Goal: Communication & Community: Answer question/provide support

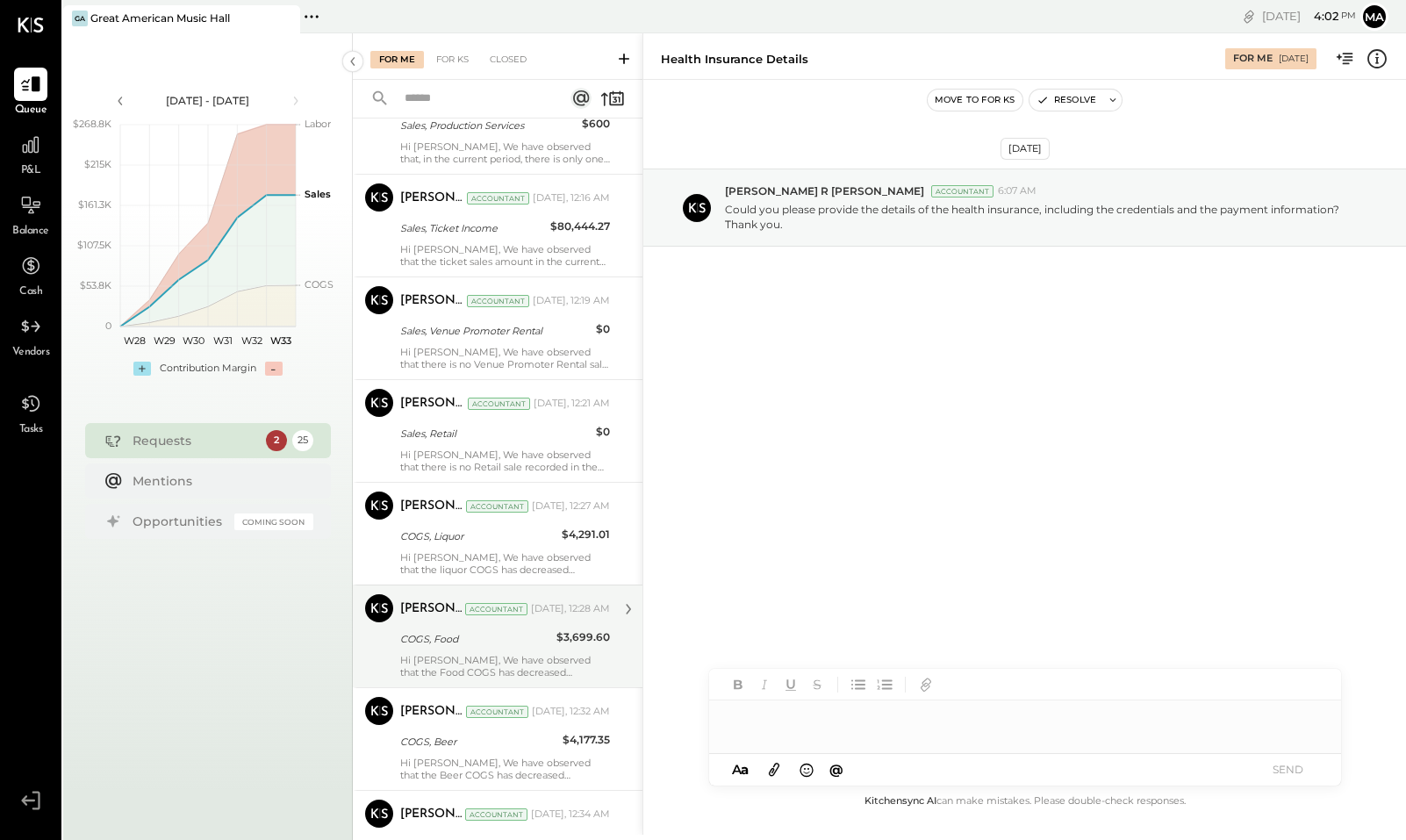
scroll to position [2209, 0]
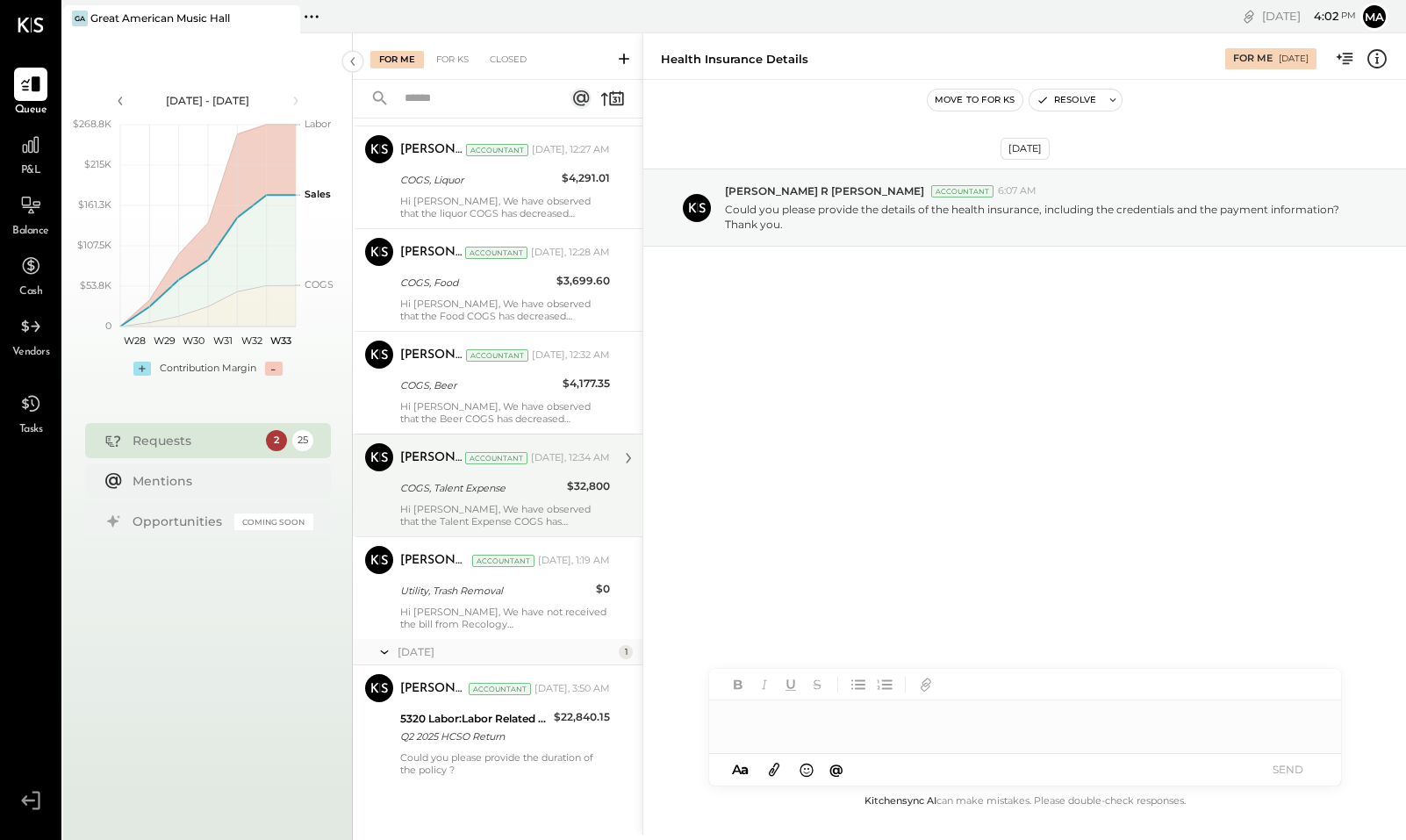
click at [493, 496] on div "COGS, Talent Expense" at bounding box center [480, 488] width 161 height 18
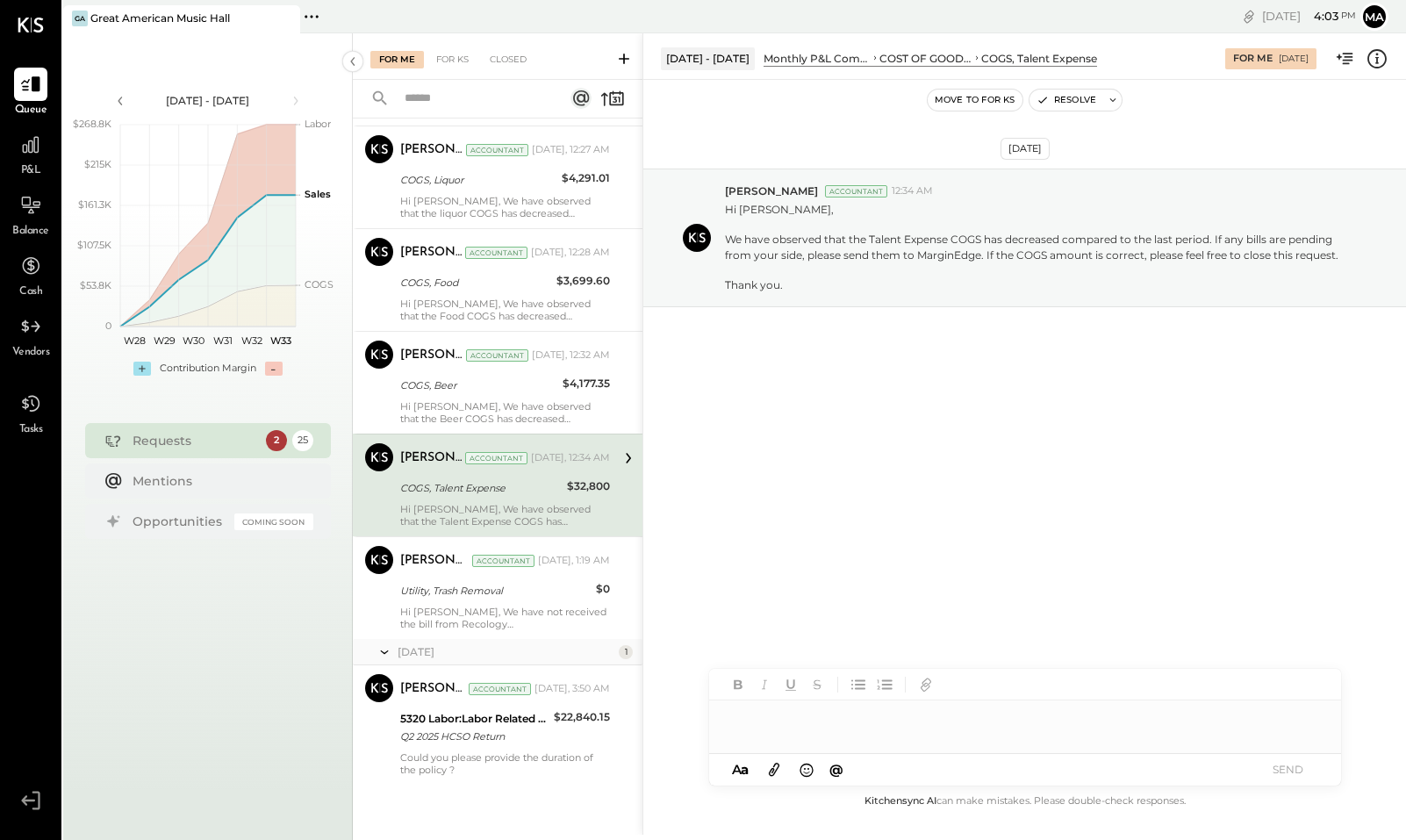
click at [779, 722] on div at bounding box center [1025, 718] width 632 height 35
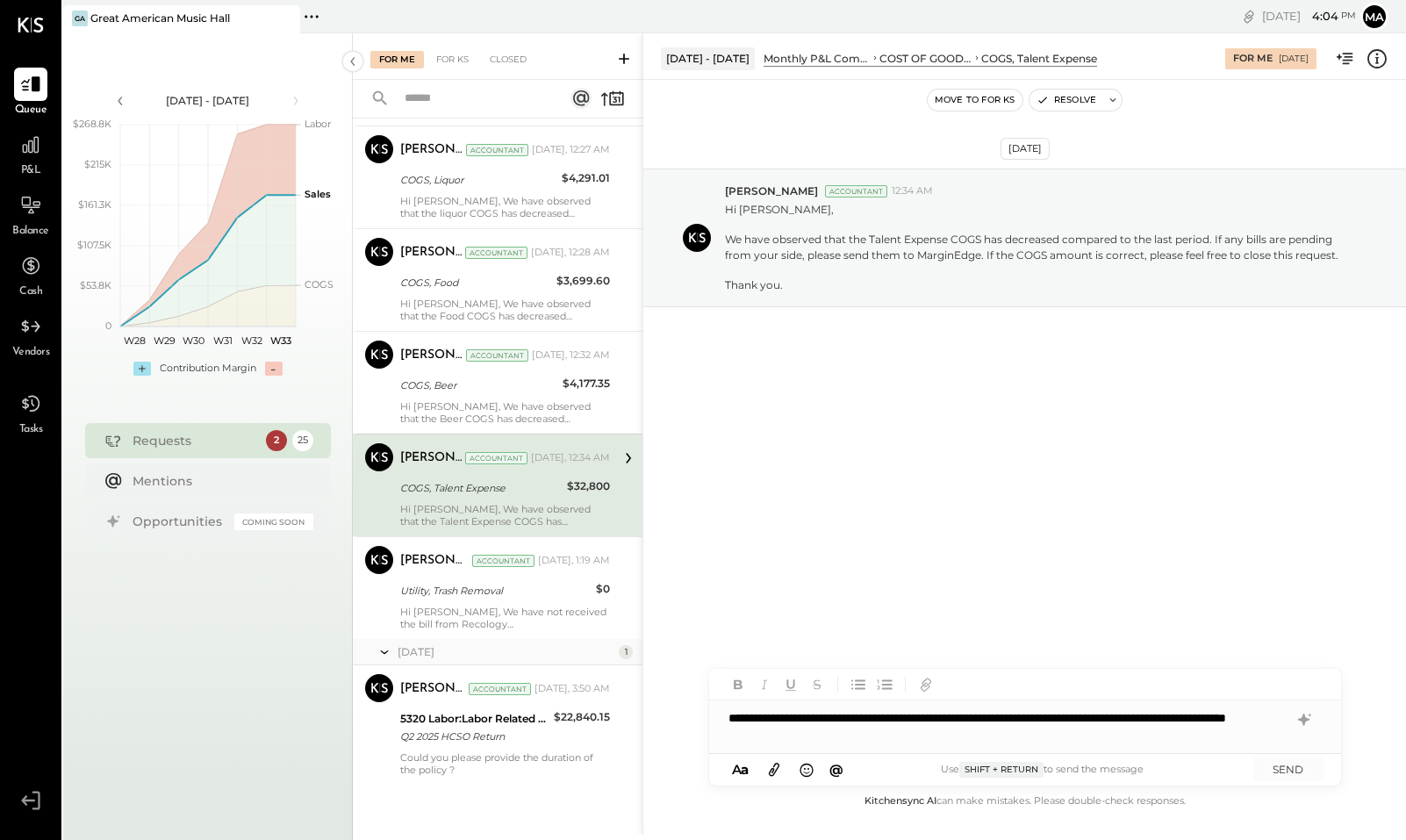
click at [818, 736] on div "**********" at bounding box center [1025, 727] width 632 height 53
click at [973, 713] on div "**********" at bounding box center [1025, 727] width 632 height 53
click at [1139, 737] on div "**********" at bounding box center [1025, 727] width 632 height 53
click at [1273, 767] on button "SEND" at bounding box center [1288, 769] width 70 height 23
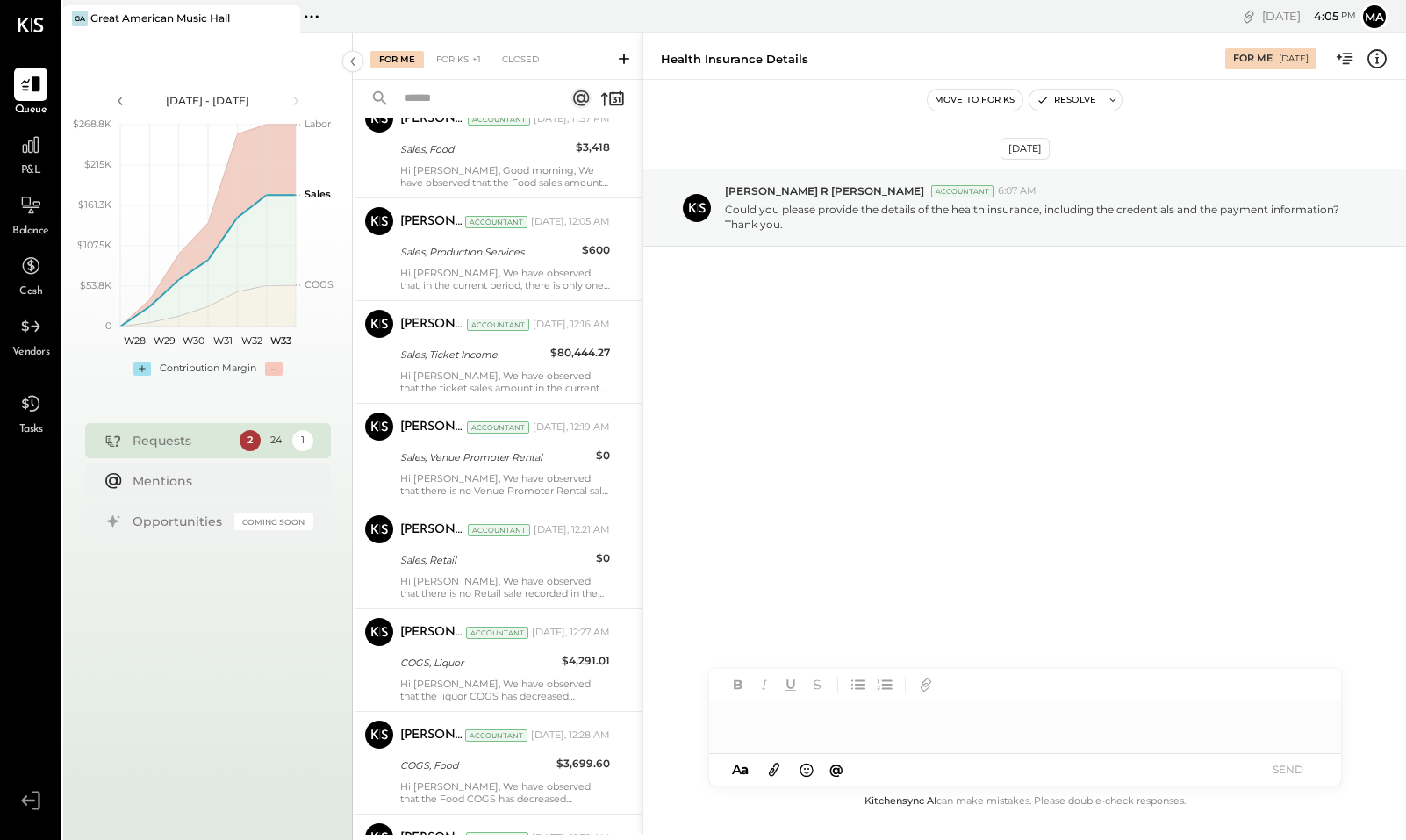
scroll to position [2106, 0]
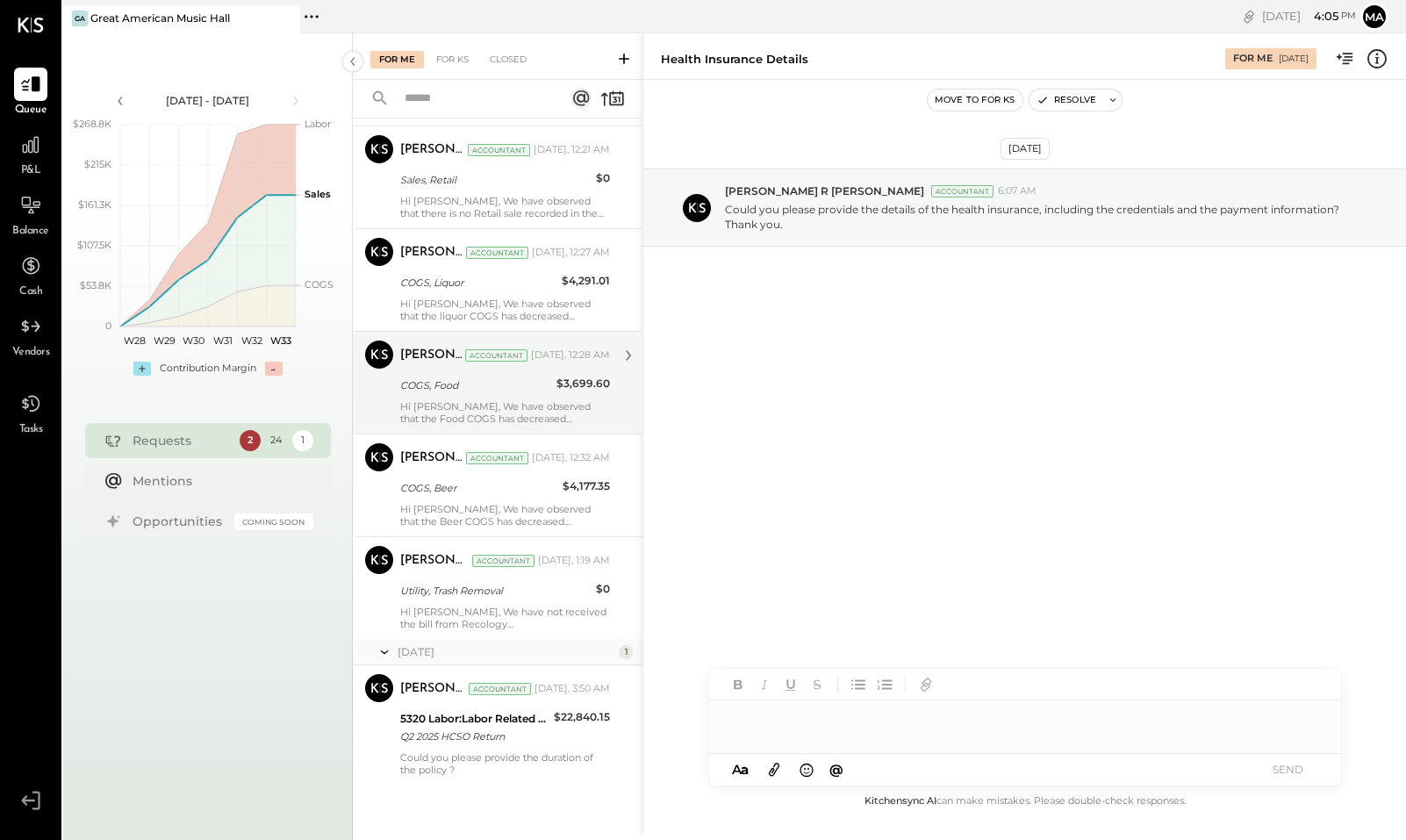
click at [484, 406] on div "Hi [PERSON_NAME], We have observed that the Food COGS has decreased compared to…" at bounding box center [504, 412] width 210 height 24
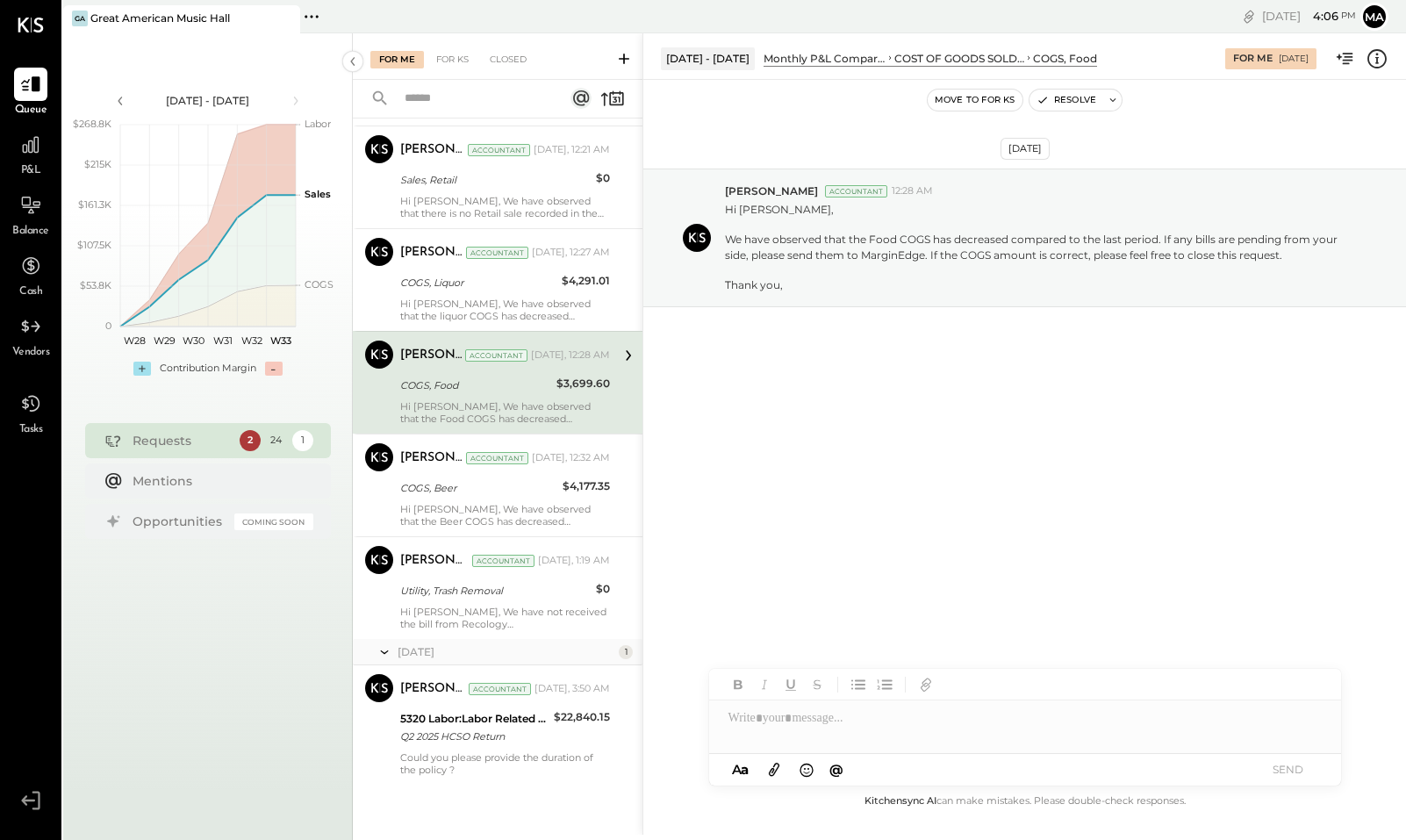
click at [798, 724] on div at bounding box center [1025, 727] width 632 height 53
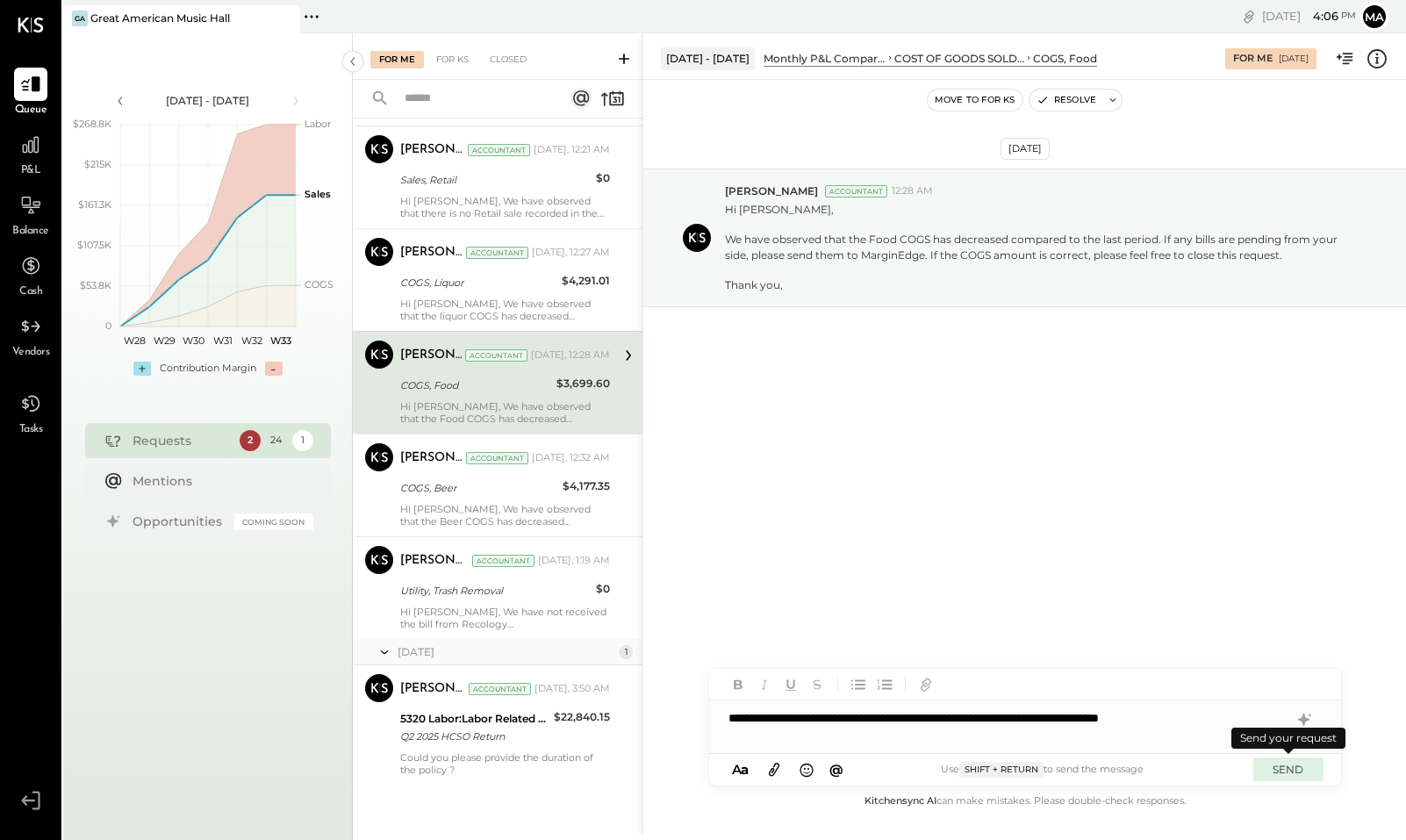
click at [1289, 772] on button "SEND" at bounding box center [1288, 769] width 70 height 23
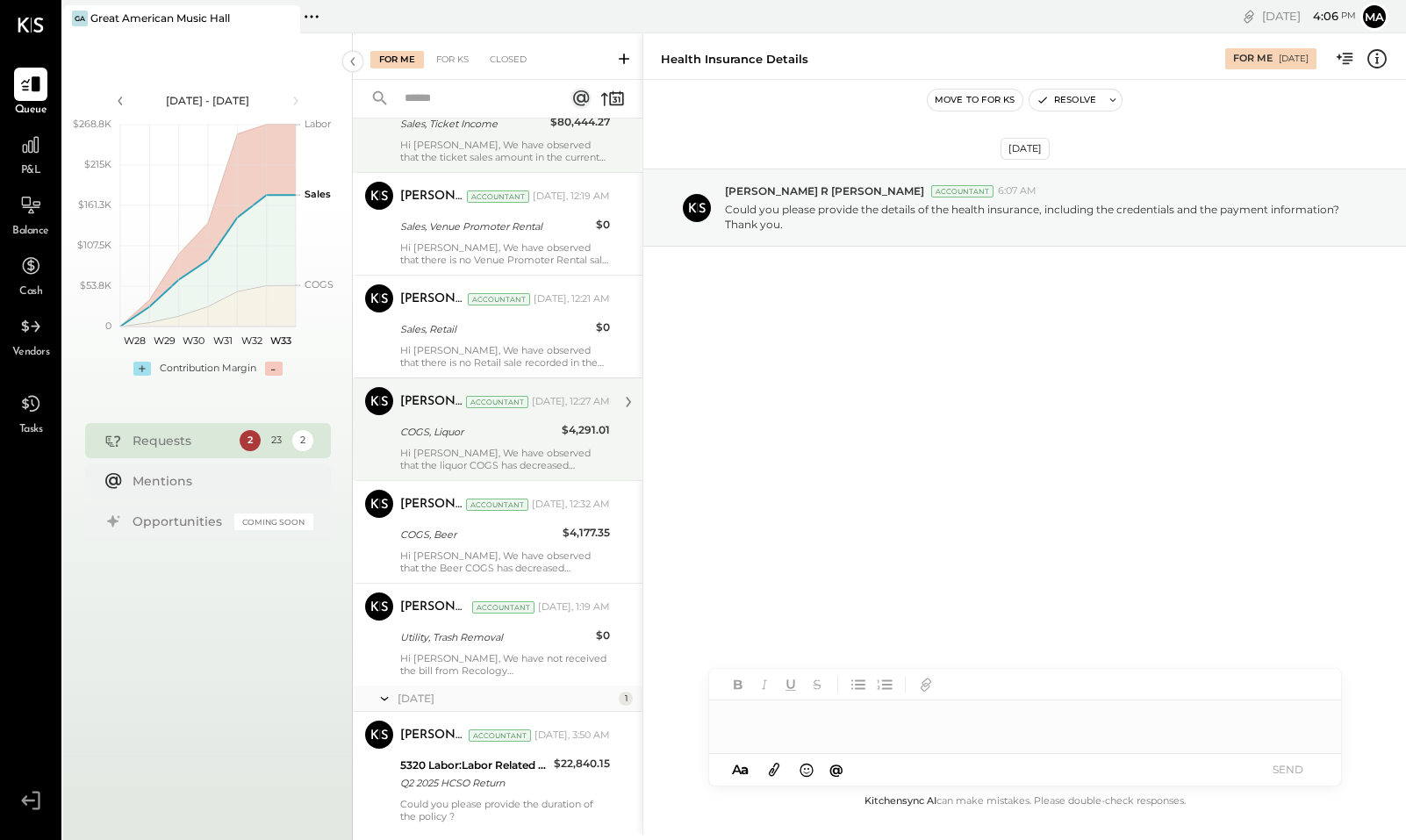
scroll to position [2003, 0]
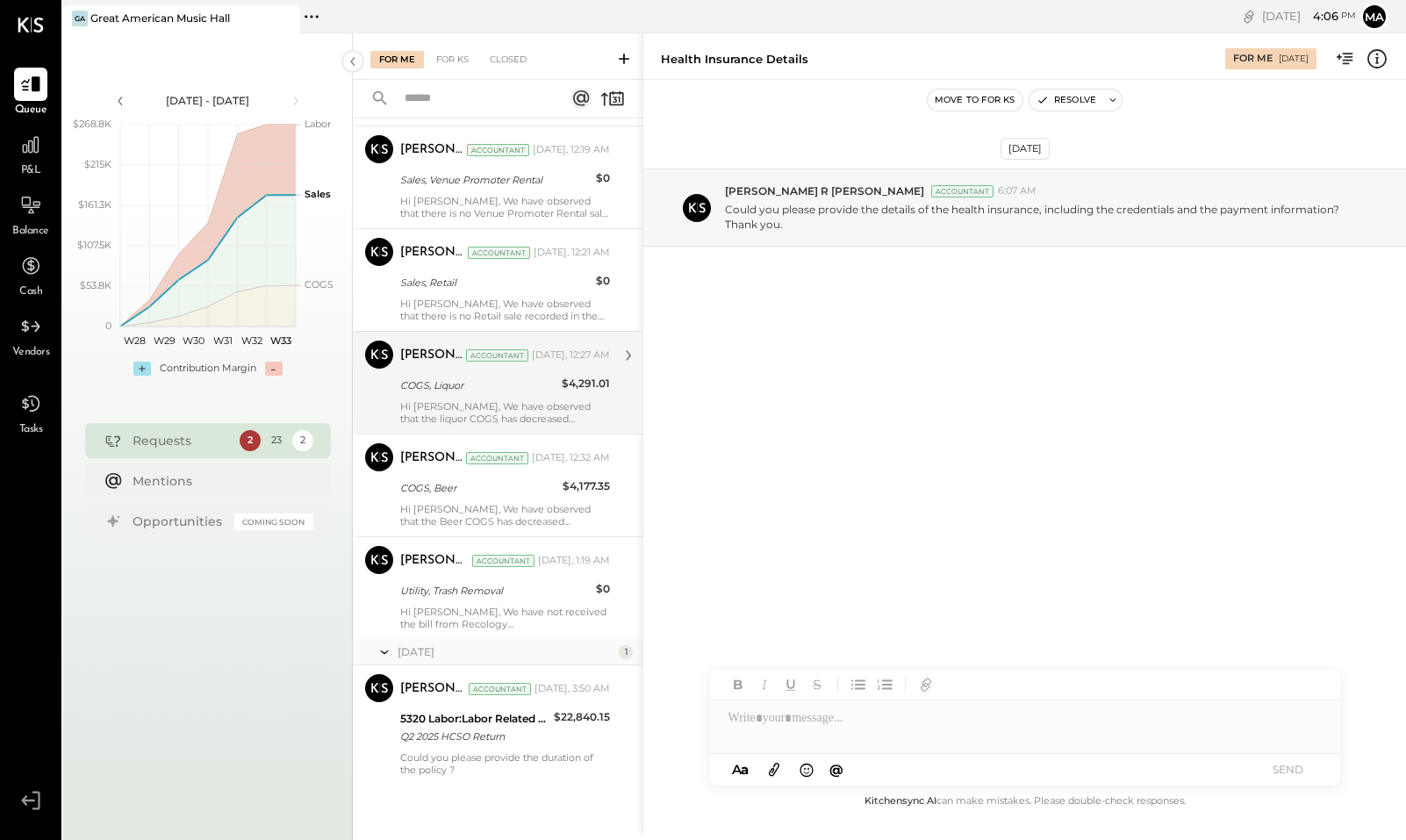
click at [489, 398] on div "[PERSON_NAME] Accountant [DATE], 12:27 AM COGS, Liquor $4,291.01 Hi [PERSON_NAM…" at bounding box center [504, 382] width 210 height 84
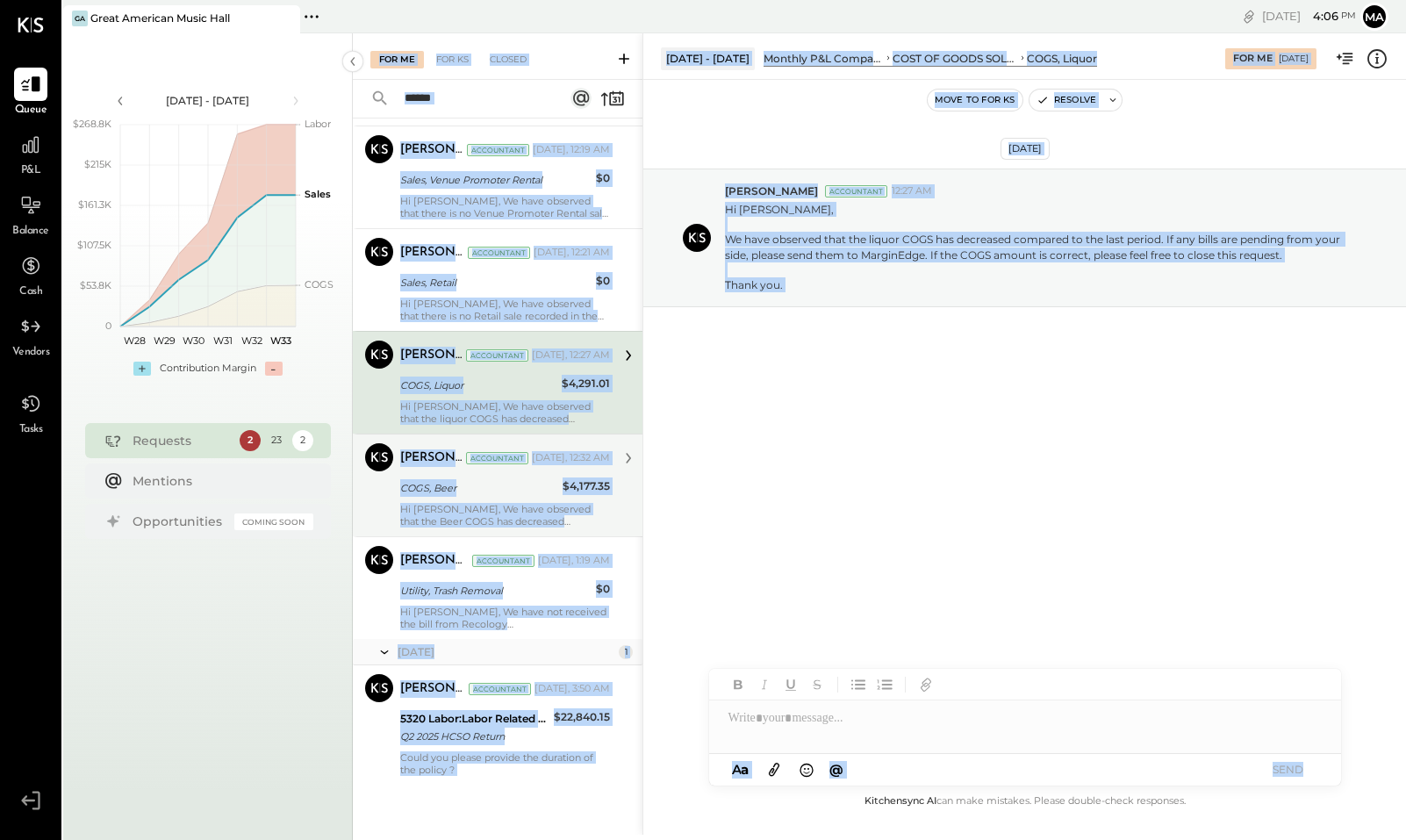
click at [493, 494] on div "COGS, Beer" at bounding box center [478, 488] width 157 height 18
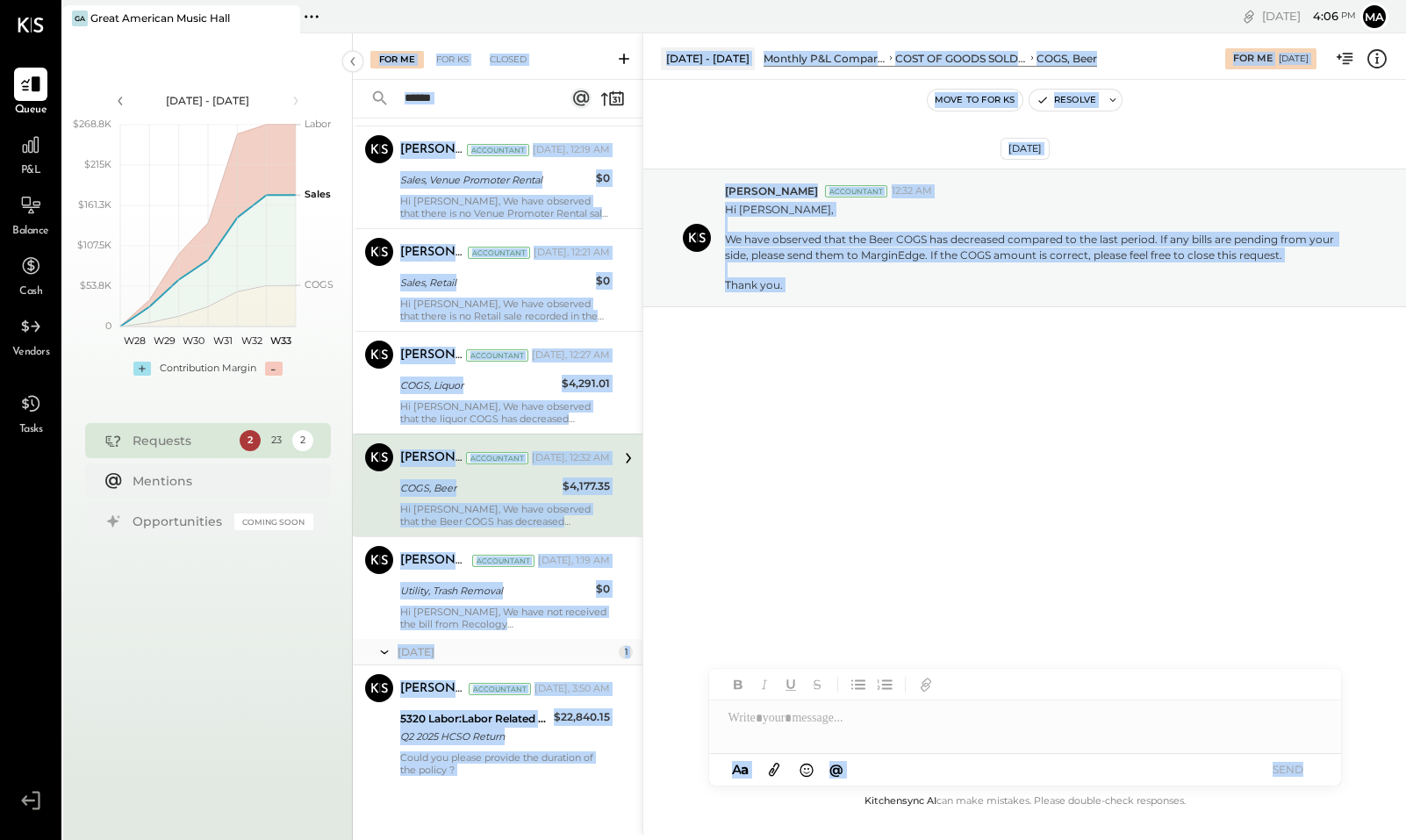
click at [941, 478] on div "[DATE] [PERSON_NAME] Accountant 12:32 AM Hi [PERSON_NAME], We have observed tha…" at bounding box center [1024, 435] width 763 height 711
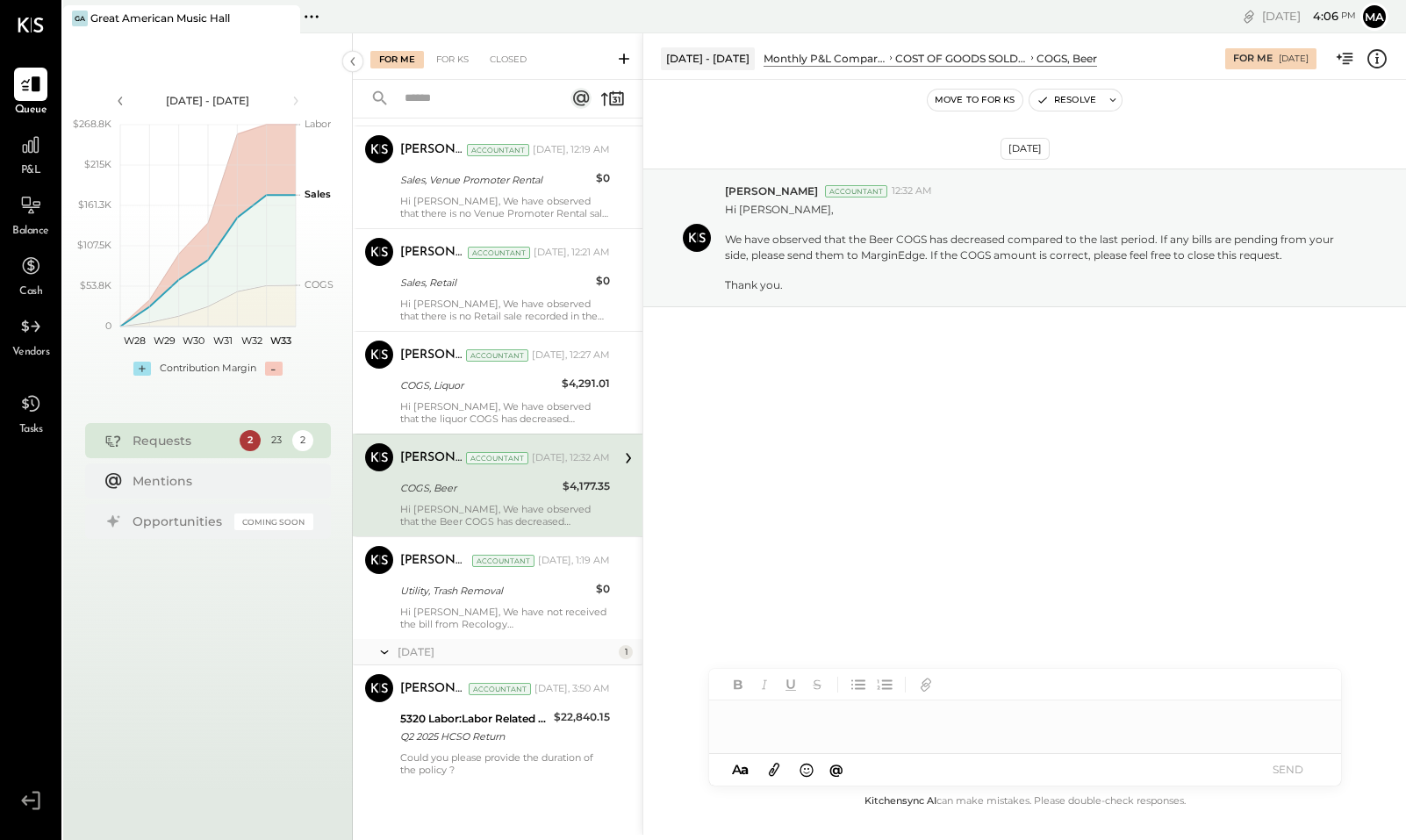
click at [760, 715] on div at bounding box center [1025, 718] width 632 height 35
click at [1300, 763] on button "SEND" at bounding box center [1288, 769] width 70 height 23
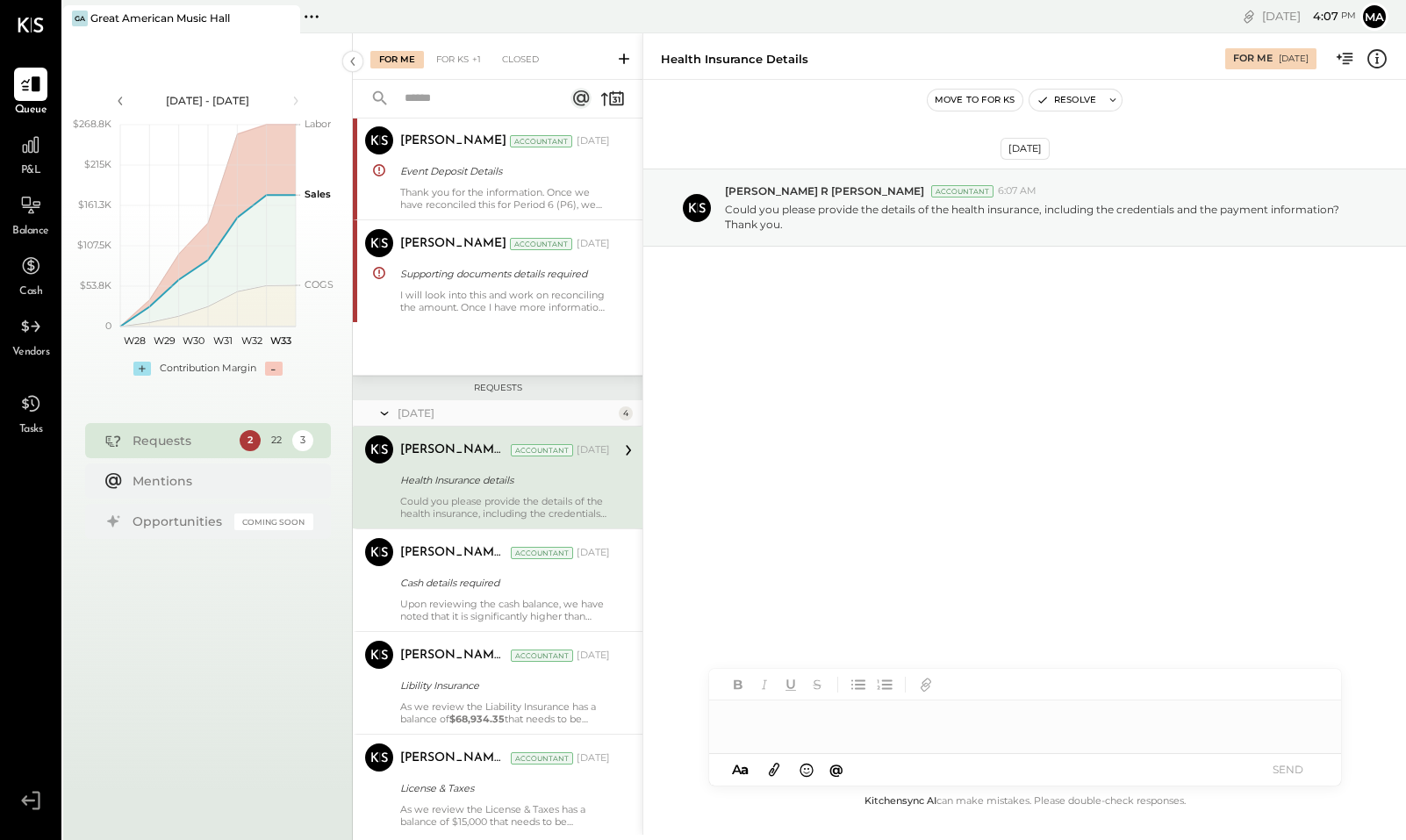
scroll to position [526, 0]
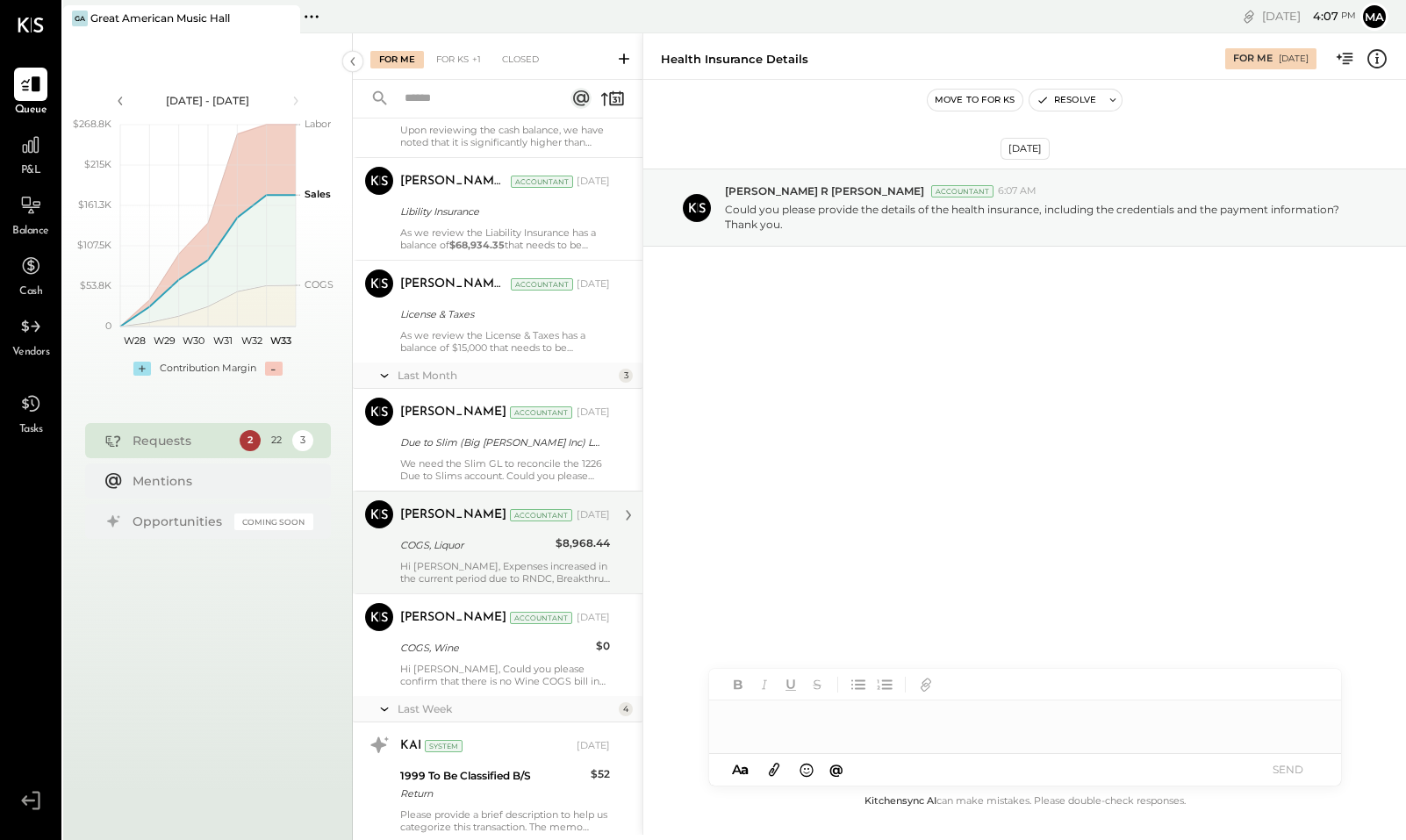
click at [502, 566] on div "Hi [PERSON_NAME], Expenses increased in the current period due to RNDC, Breakth…" at bounding box center [504, 572] width 210 height 24
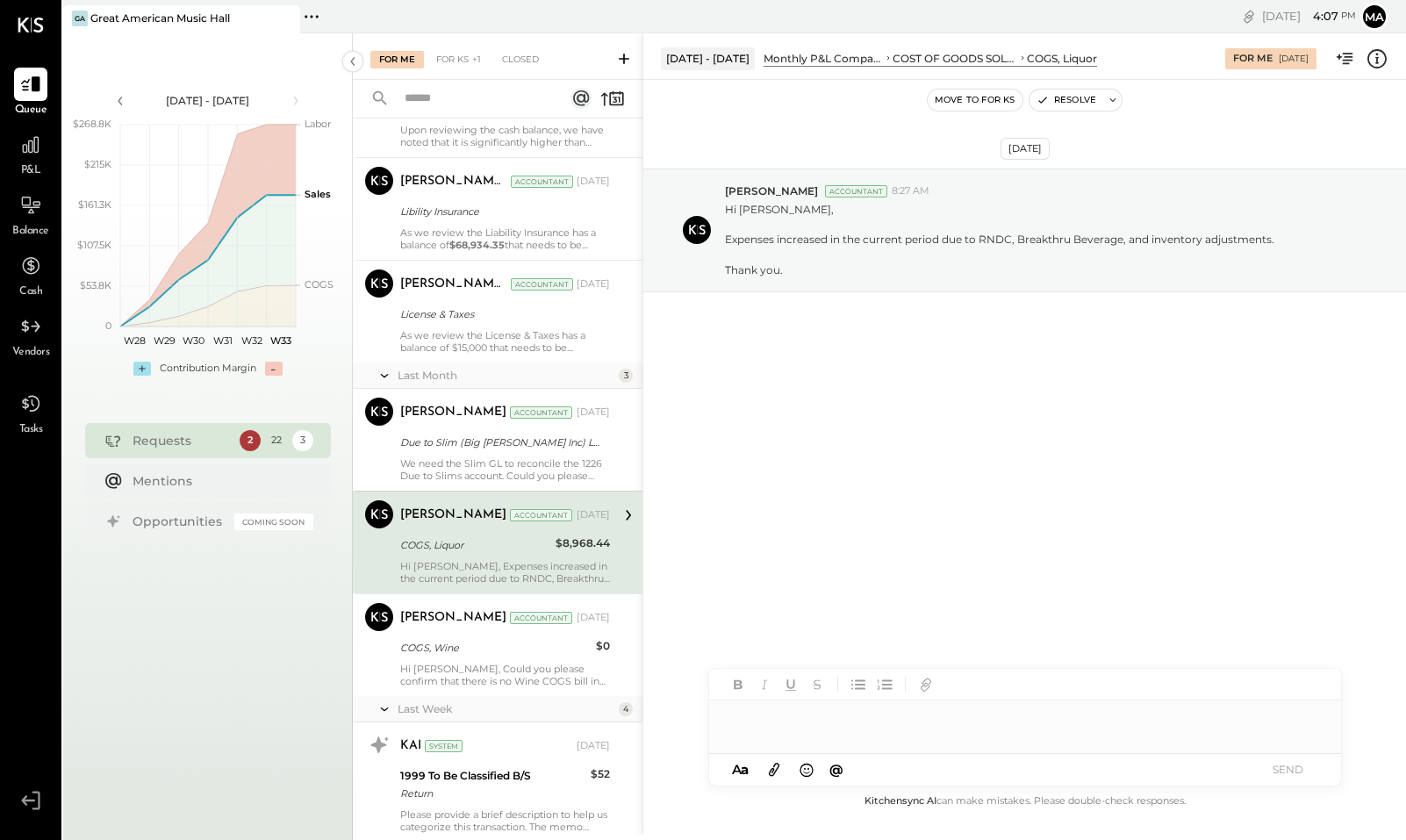
click at [799, 719] on div at bounding box center [1025, 718] width 632 height 35
click at [939, 720] on div "**********" at bounding box center [1025, 718] width 632 height 35
click at [939, 719] on div "**********" at bounding box center [1025, 718] width 632 height 35
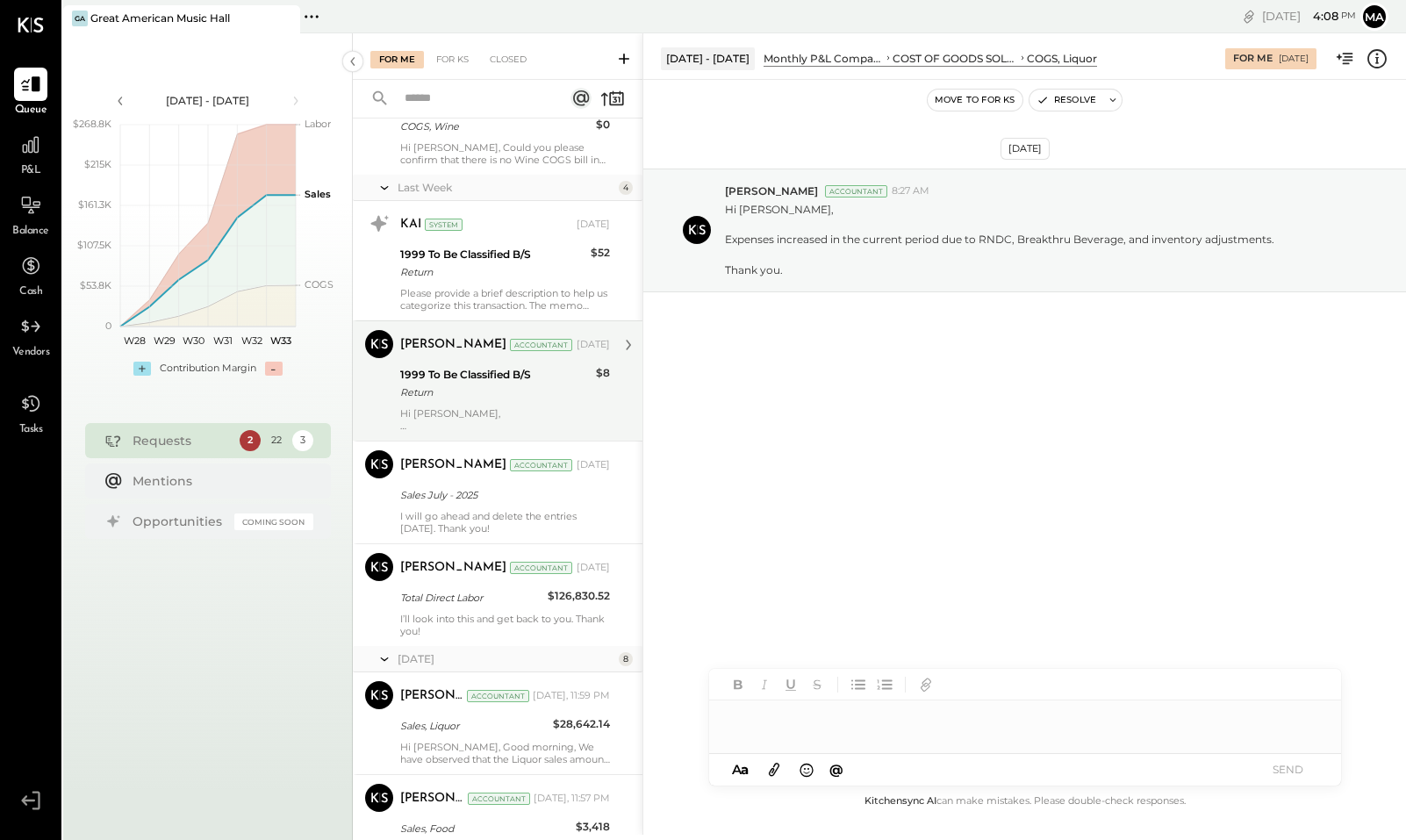
scroll to position [1095, 0]
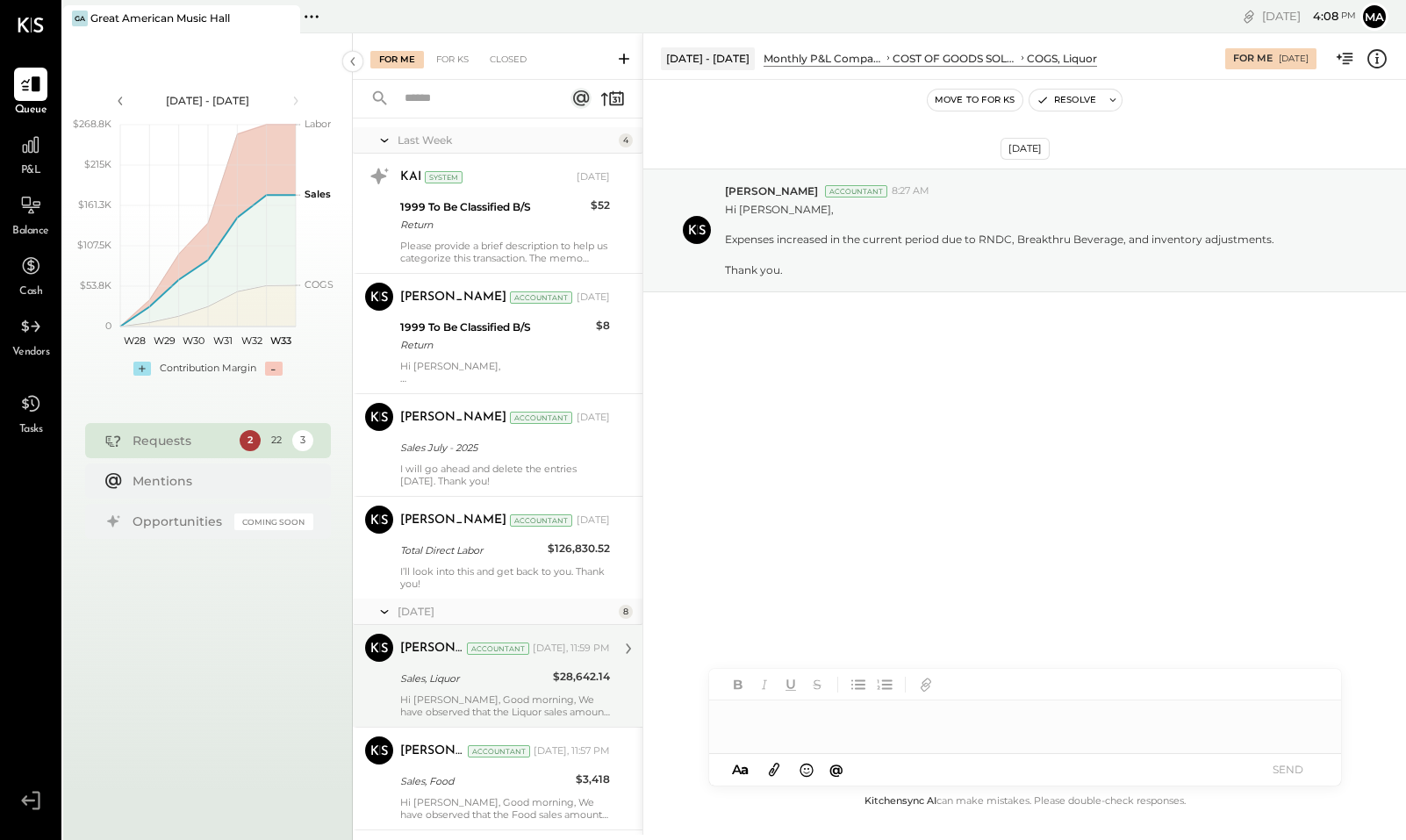
click at [500, 678] on div "Sales, Liquor" at bounding box center [473, 678] width 147 height 18
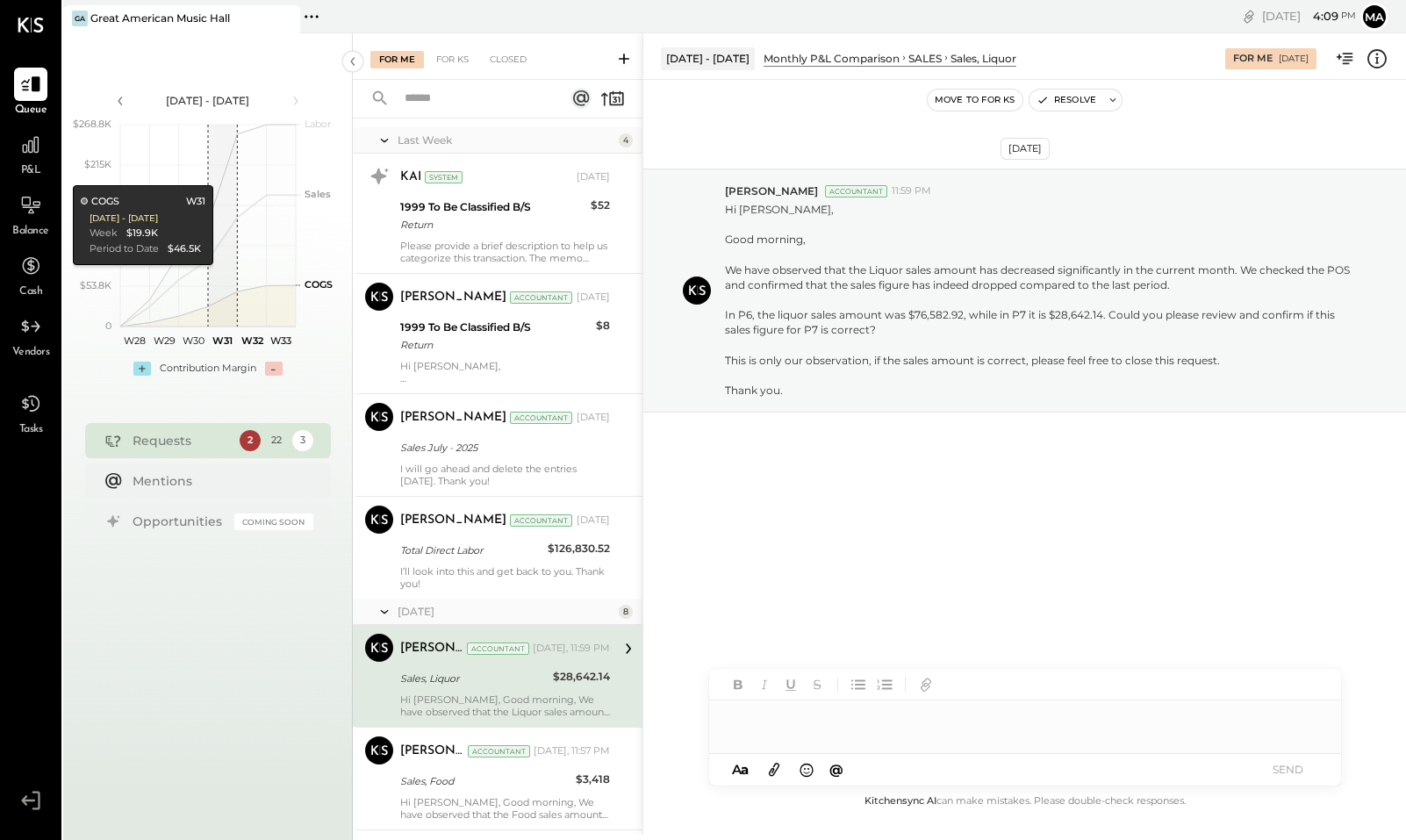
click at [817, 720] on div at bounding box center [1025, 718] width 632 height 35
click at [755, 734] on div "**********" at bounding box center [1008, 736] width 560 height 18
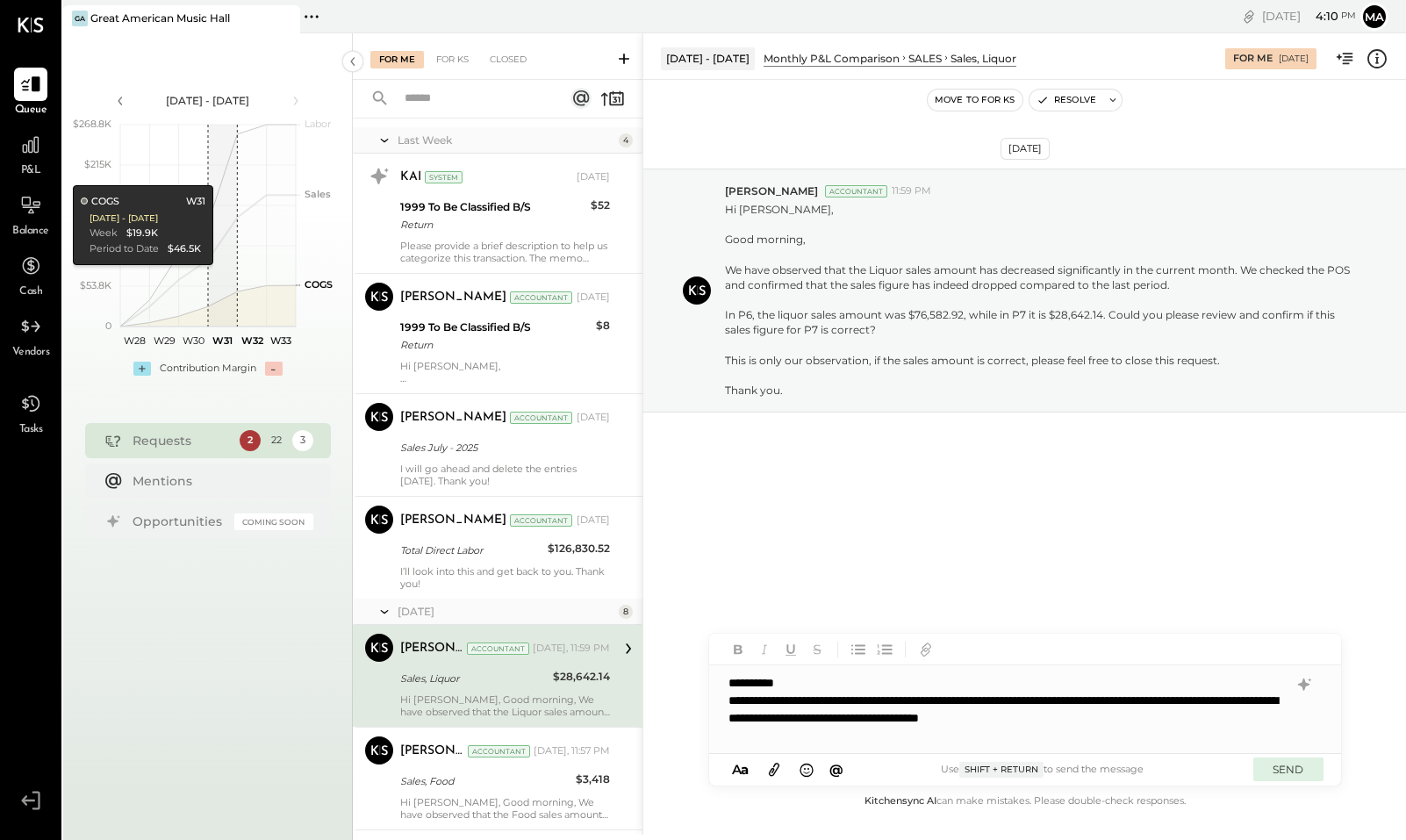
click at [1290, 760] on button "SEND" at bounding box center [1288, 769] width 70 height 23
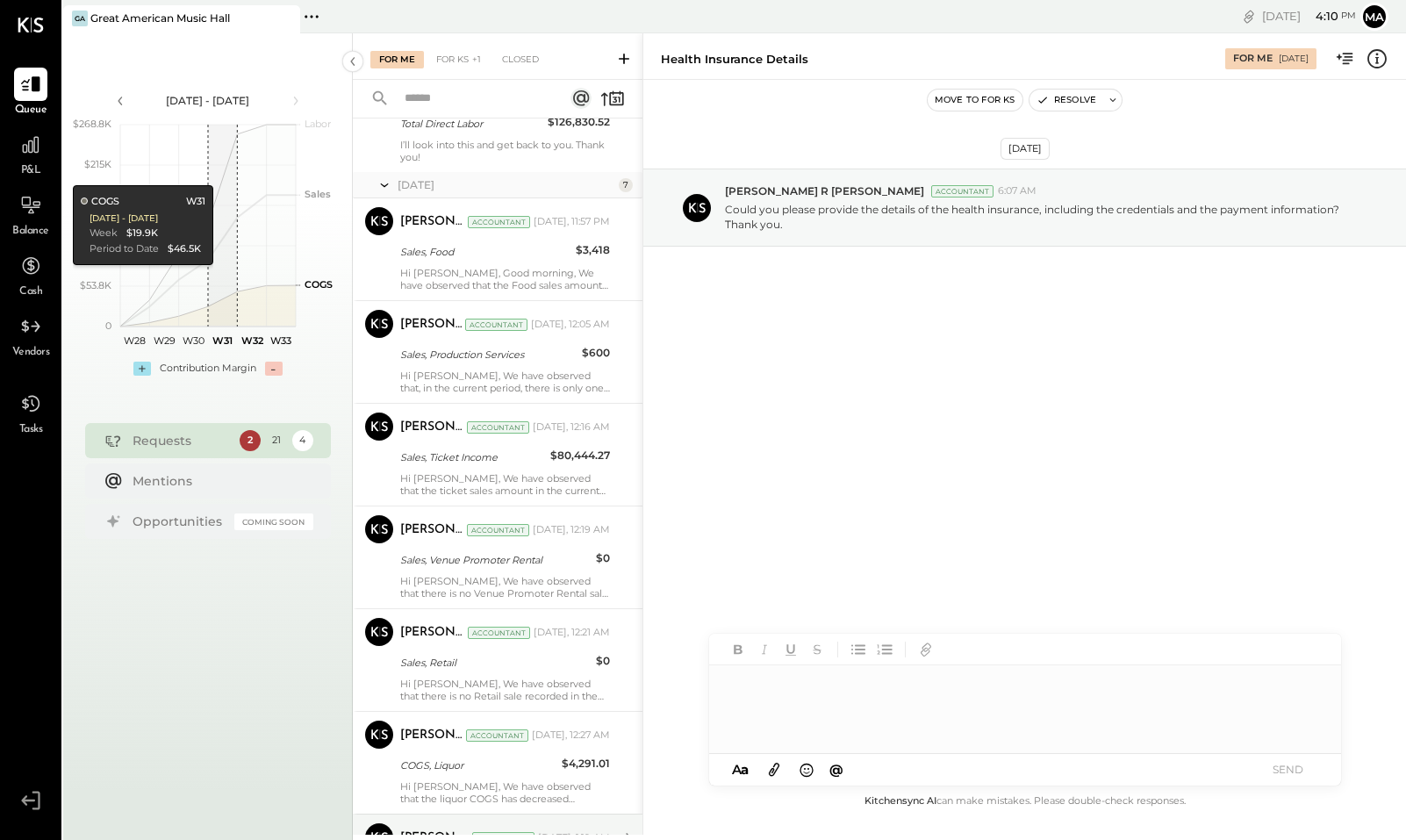
scroll to position [1798, 0]
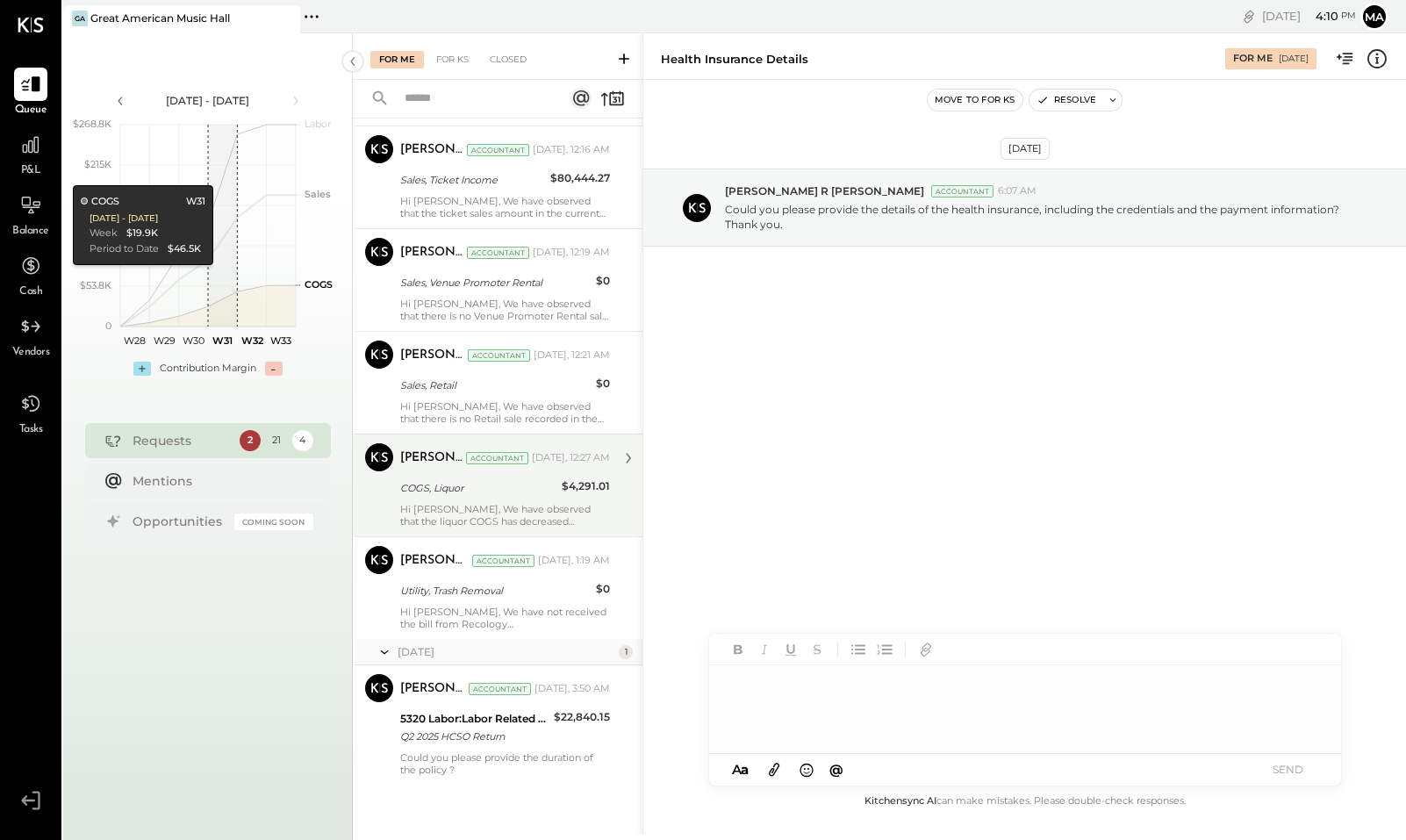
click at [503, 486] on div "COGS, Liquor" at bounding box center [478, 488] width 156 height 18
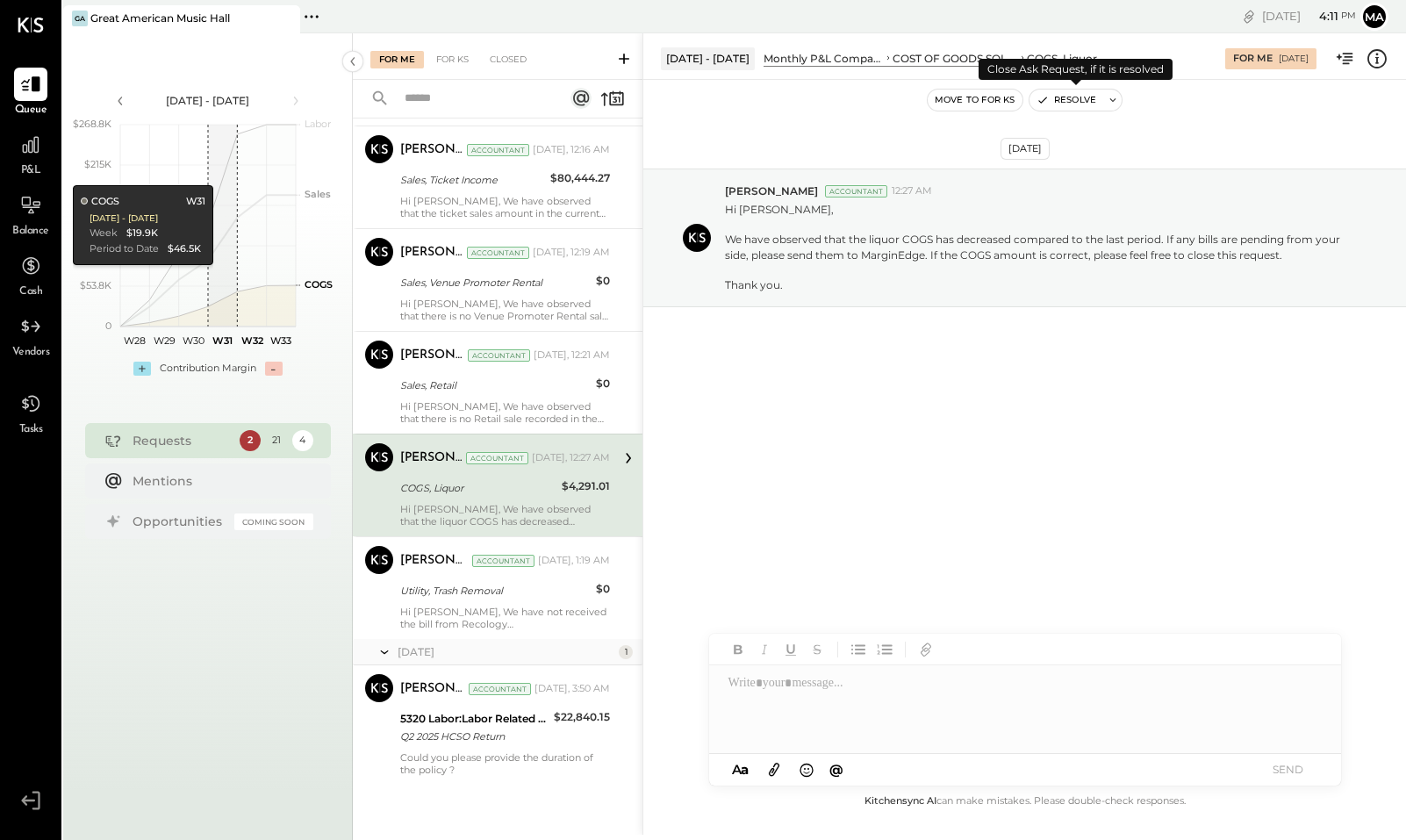
click at [1077, 102] on button "Resolve" at bounding box center [1066, 100] width 74 height 21
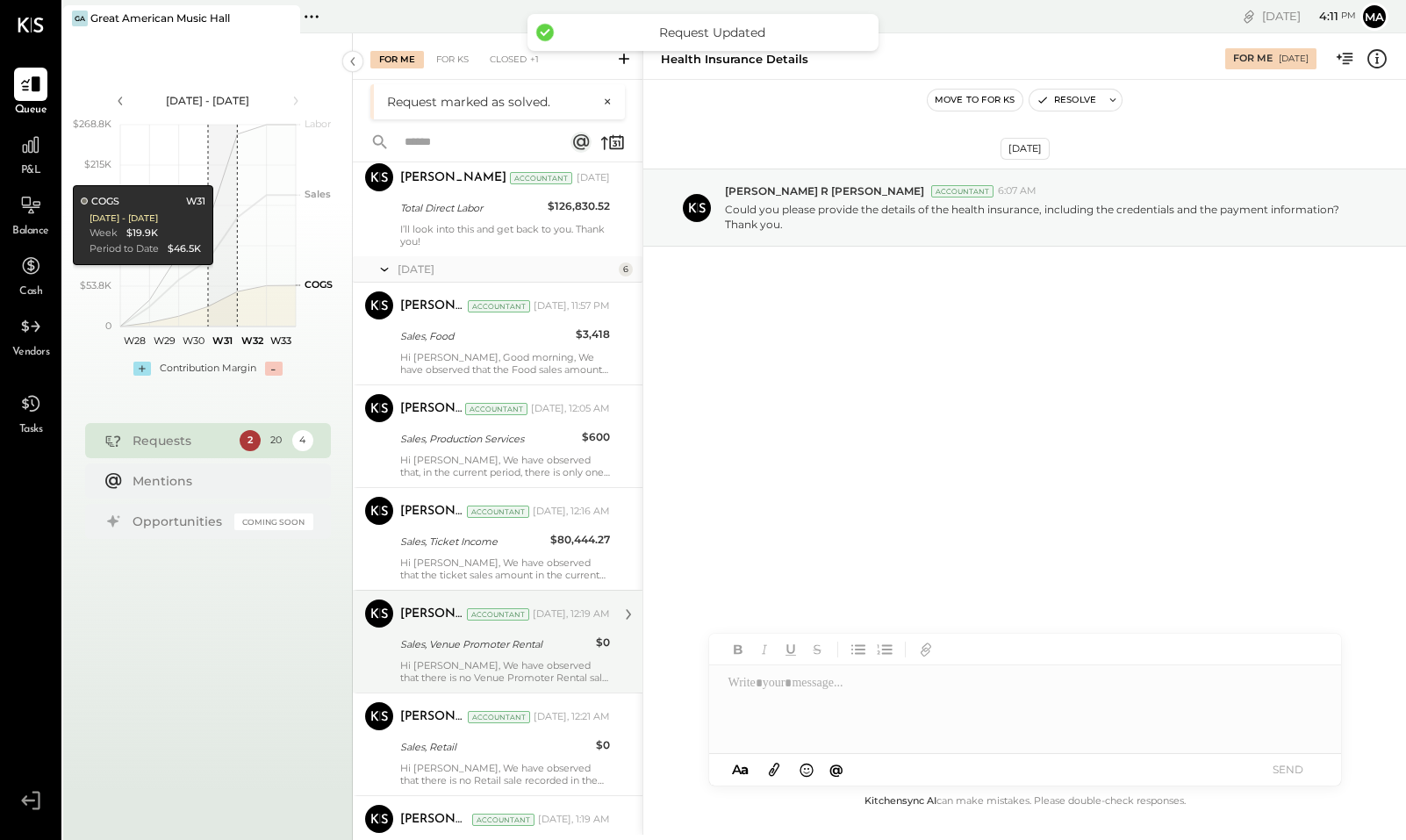
scroll to position [1521, 0]
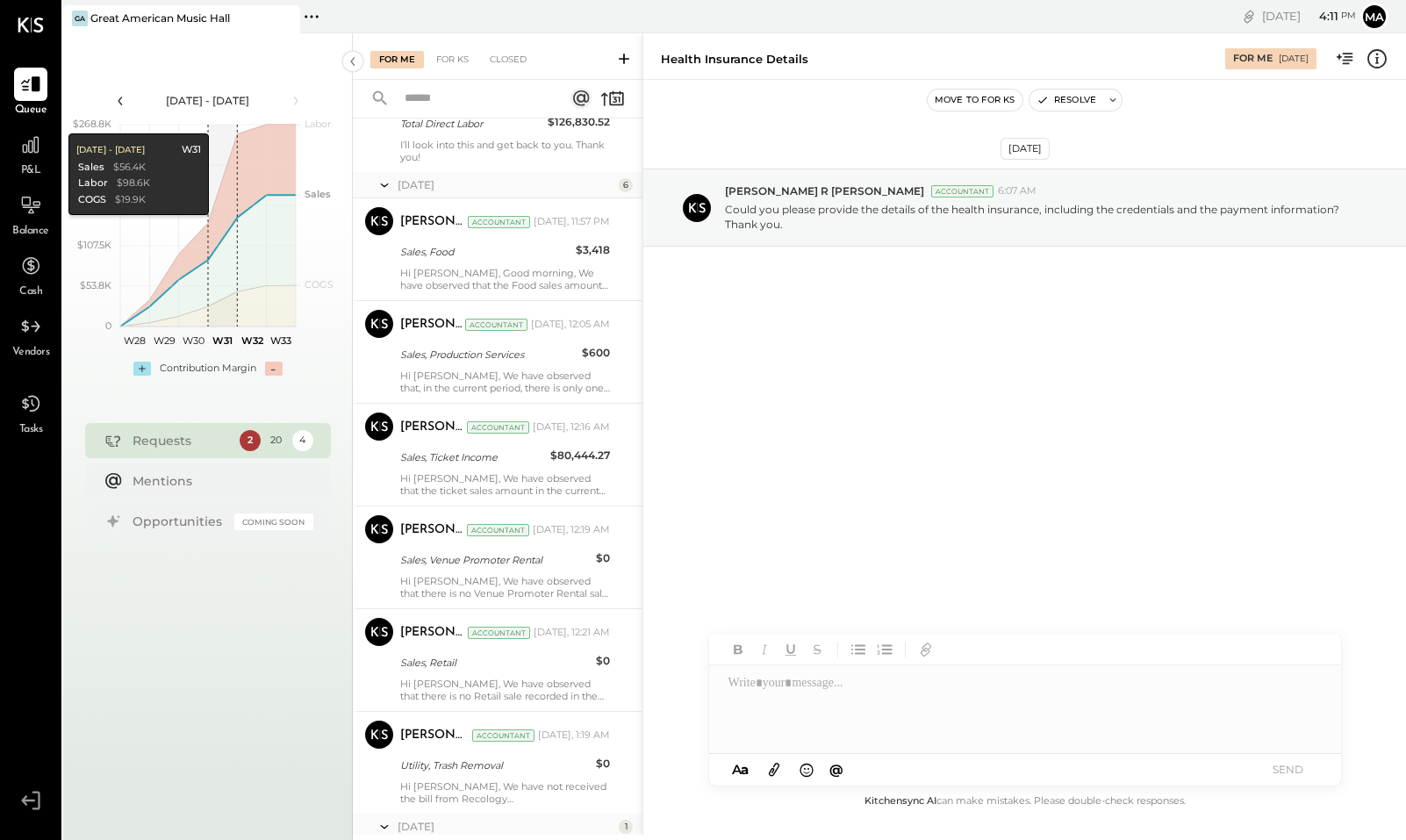
click at [123, 102] on icon at bounding box center [120, 101] width 20 height 20
click at [292, 100] on icon at bounding box center [296, 101] width 20 height 20
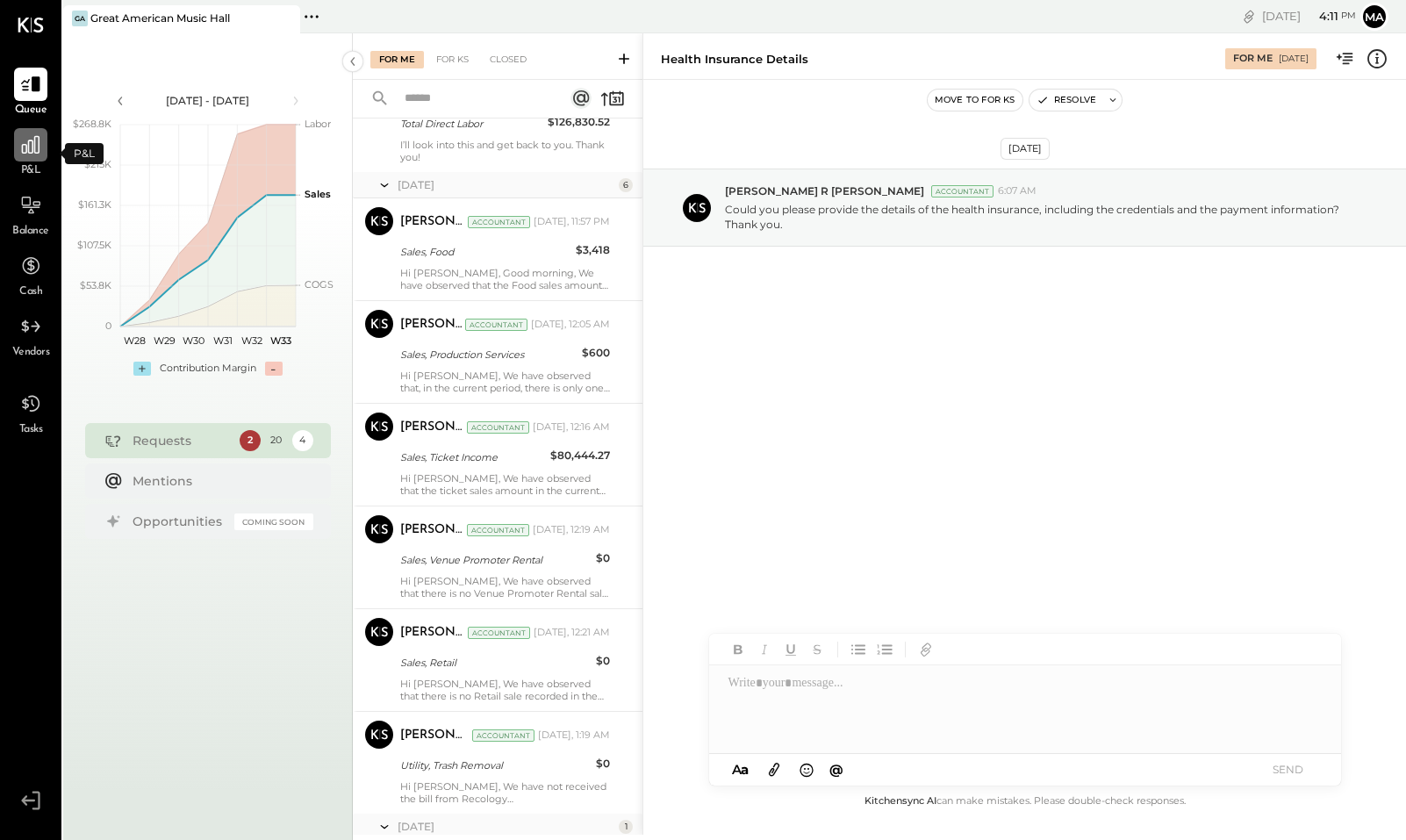
click at [29, 154] on icon at bounding box center [30, 144] width 22 height 22
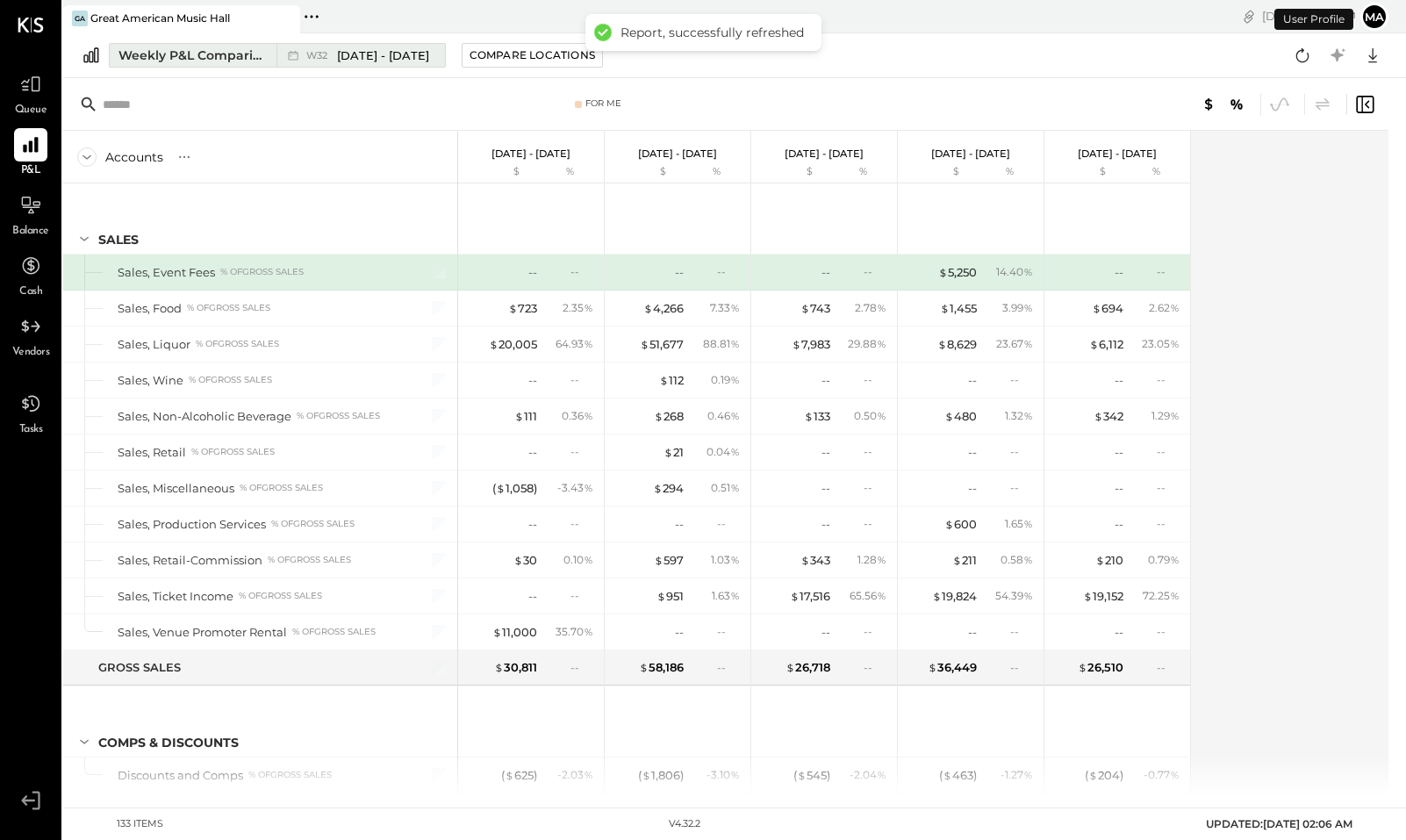
click at [384, 57] on span "[DATE] - [DATE]" at bounding box center [382, 56] width 92 height 17
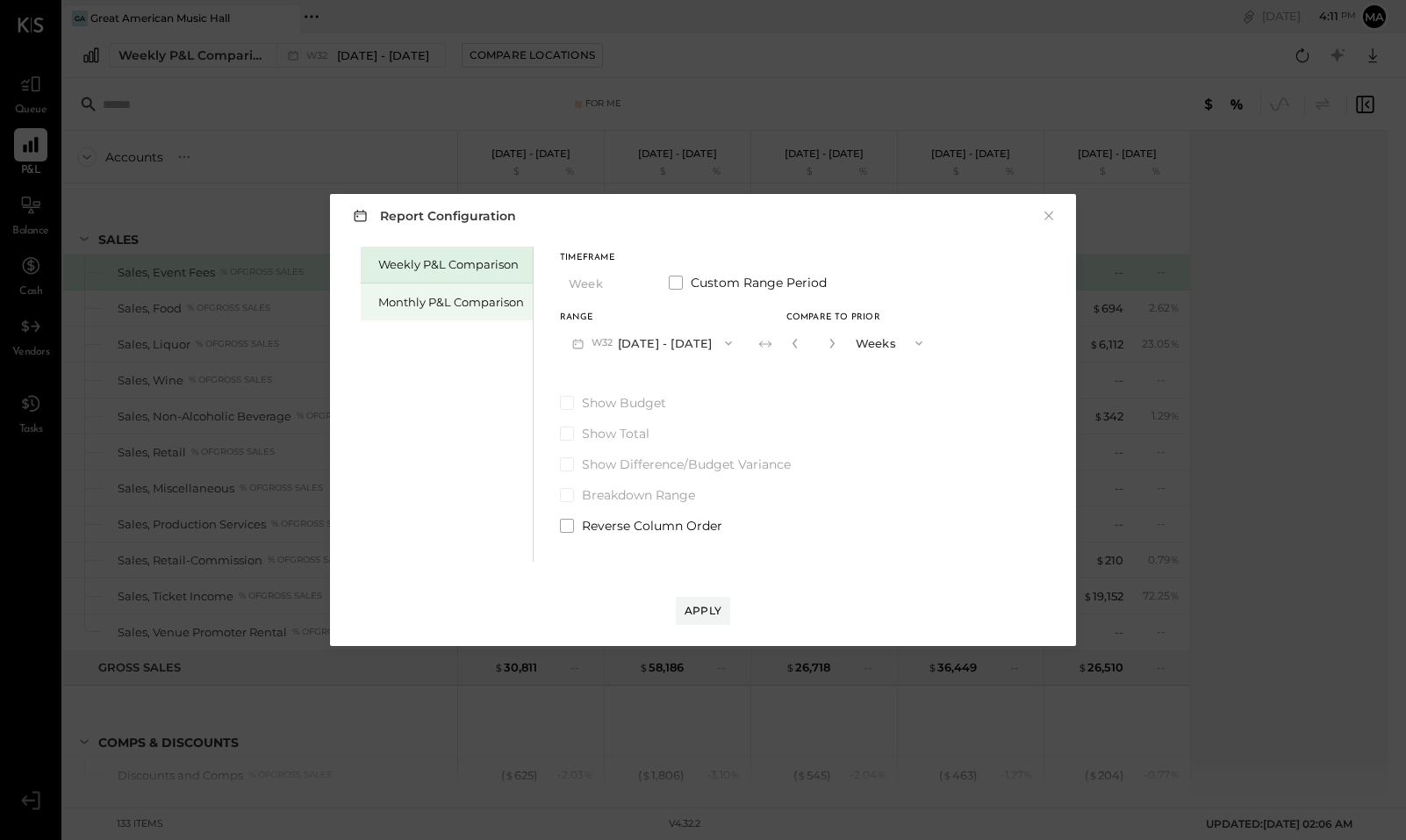
click at [452, 294] on div "Monthly P&L Comparison" at bounding box center [451, 301] width 145 height 17
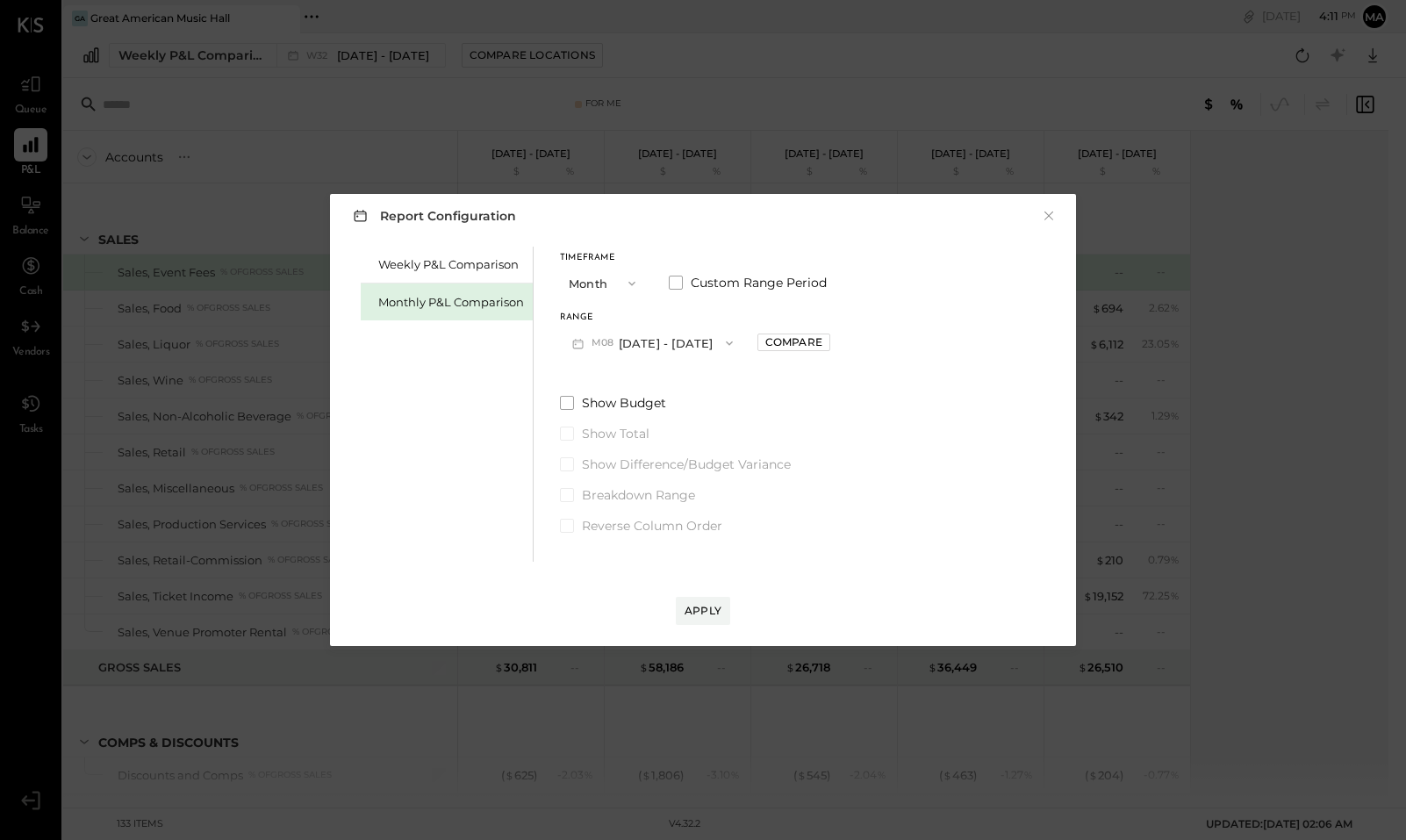
click at [641, 334] on button "M08 [DATE] - [DATE]" at bounding box center [653, 342] width 185 height 32
click at [659, 384] on span "[DATE] - [DATE]" at bounding box center [645, 381] width 83 height 15
click at [711, 606] on div "Apply" at bounding box center [703, 610] width 37 height 15
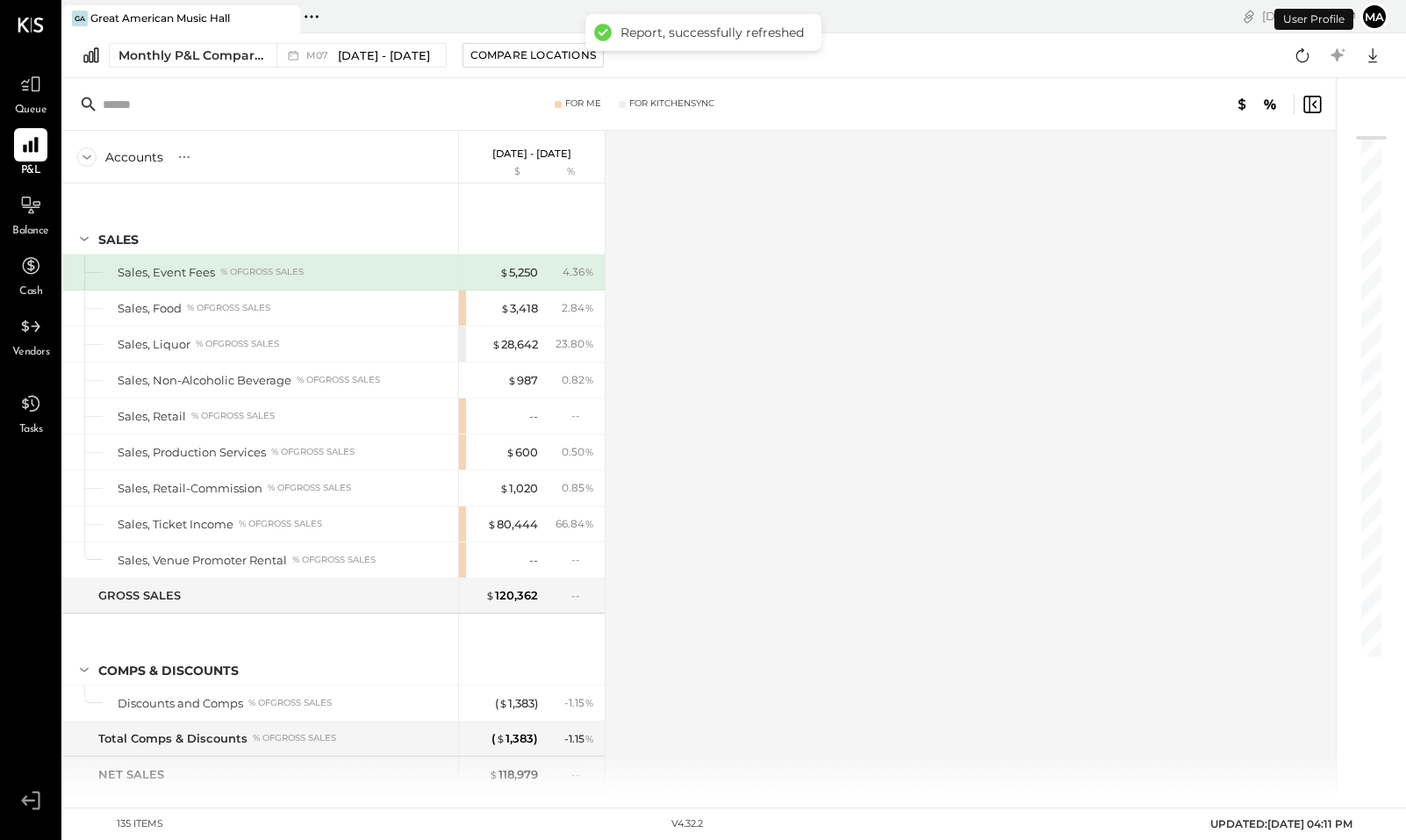
click at [1384, 648] on div at bounding box center [1362, 437] width 53 height 719
click at [659, 588] on div "Accounts S % GL [DATE] - [DATE] $ % SALES Sales, Event Fees % of GROSS SALES Sa…" at bounding box center [701, 463] width 1275 height 666
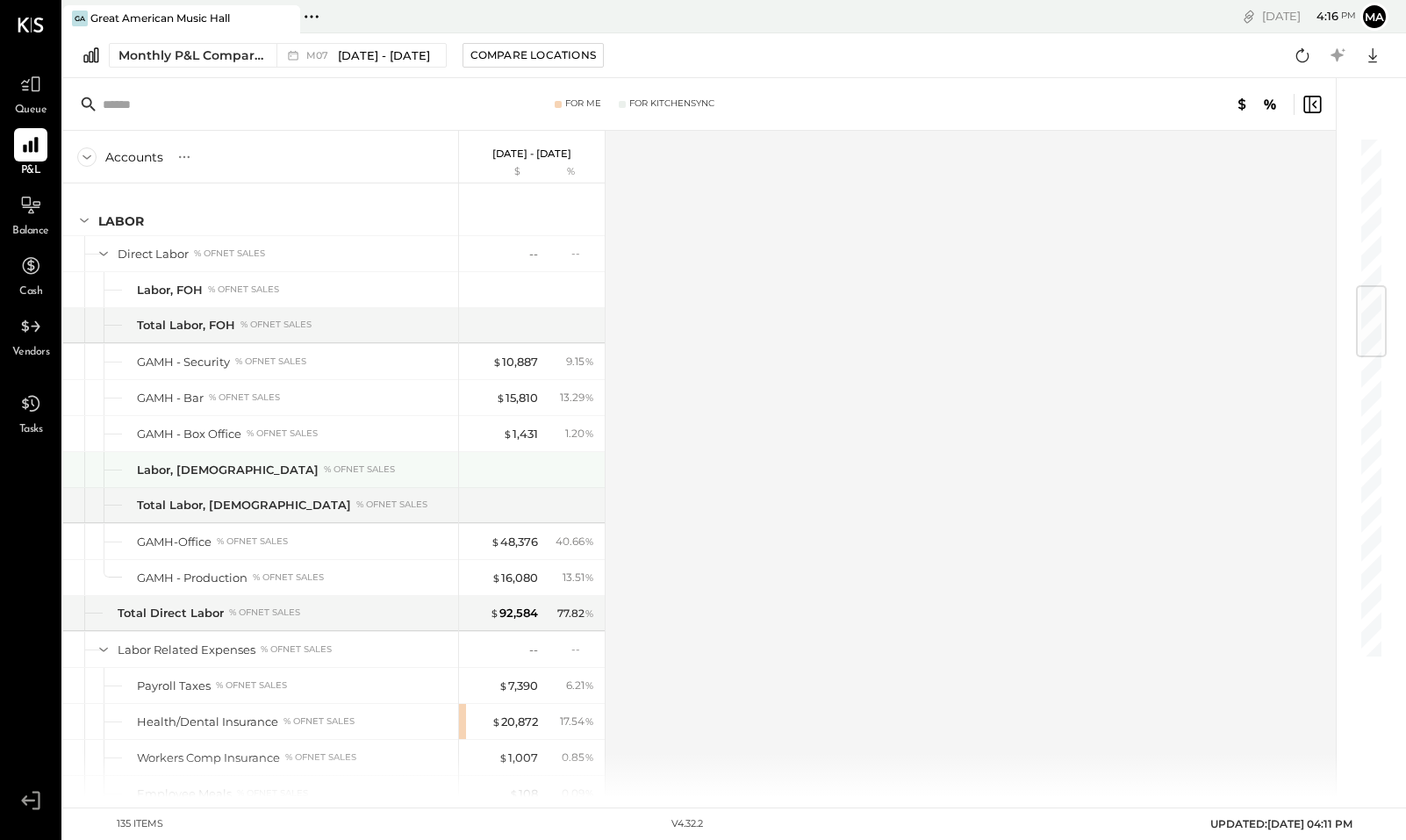
scroll to position [1406, 0]
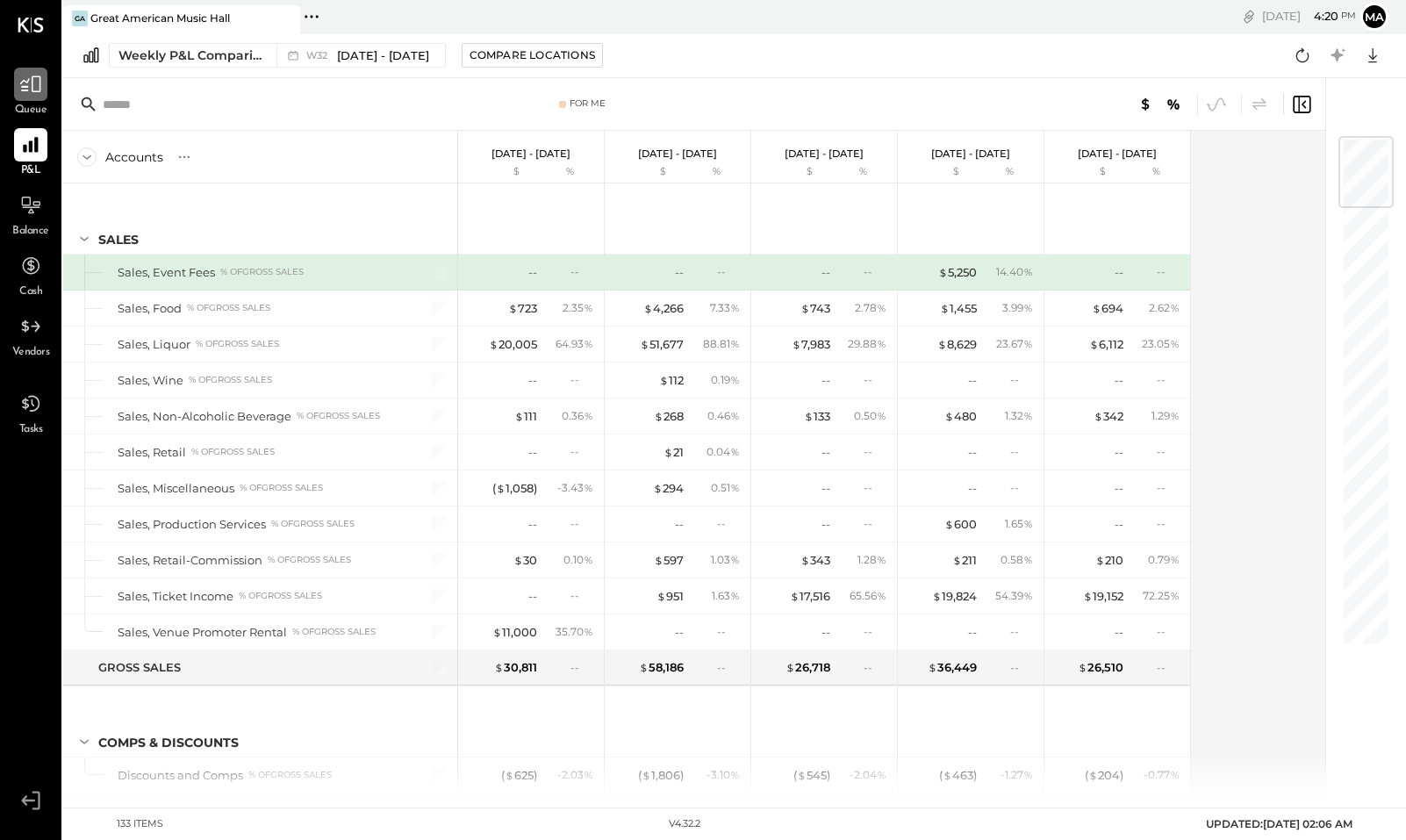
click at [23, 92] on icon at bounding box center [30, 84] width 22 height 22
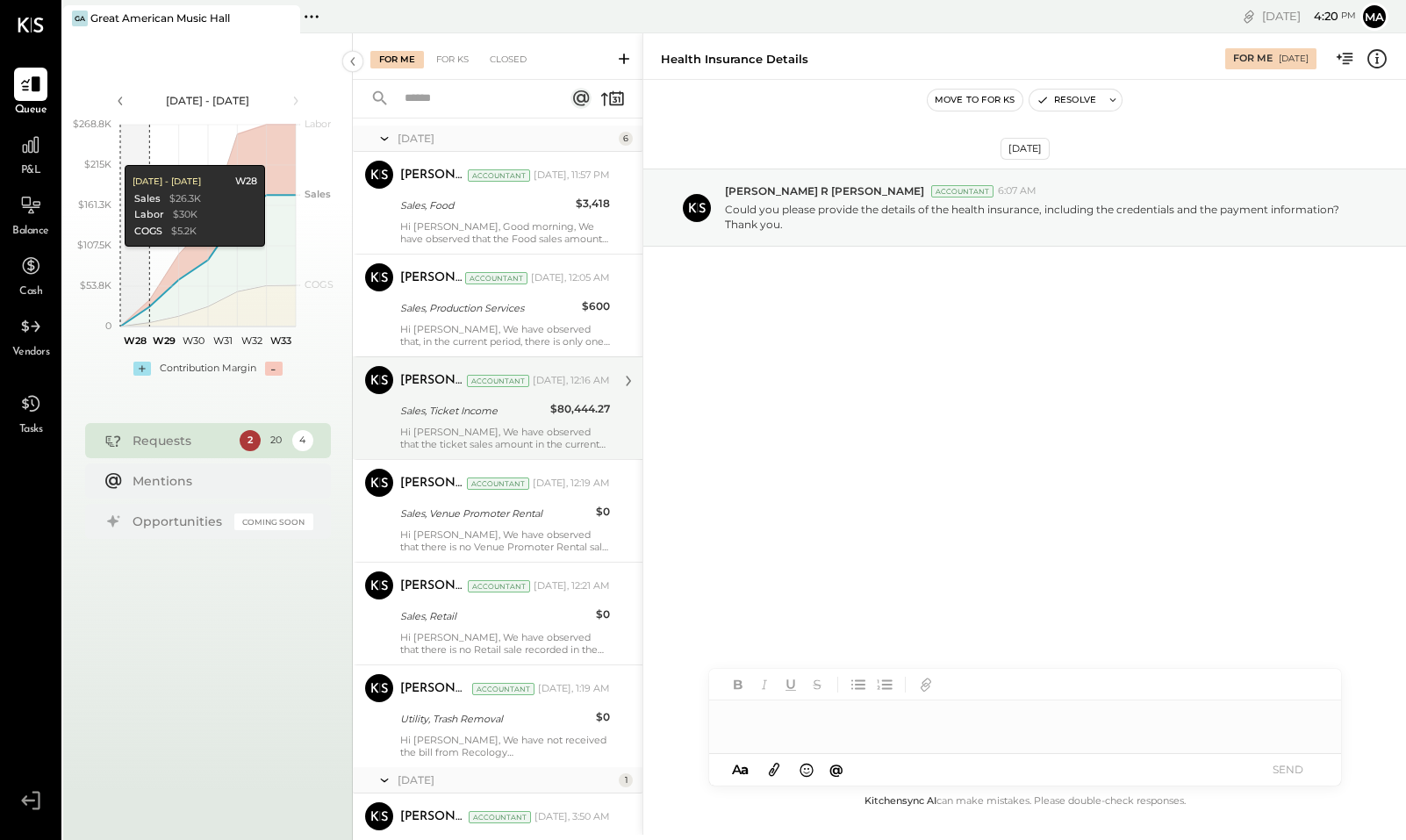
scroll to position [1568, 0]
click at [495, 404] on div "Sales, Ticket Income" at bounding box center [472, 410] width 144 height 18
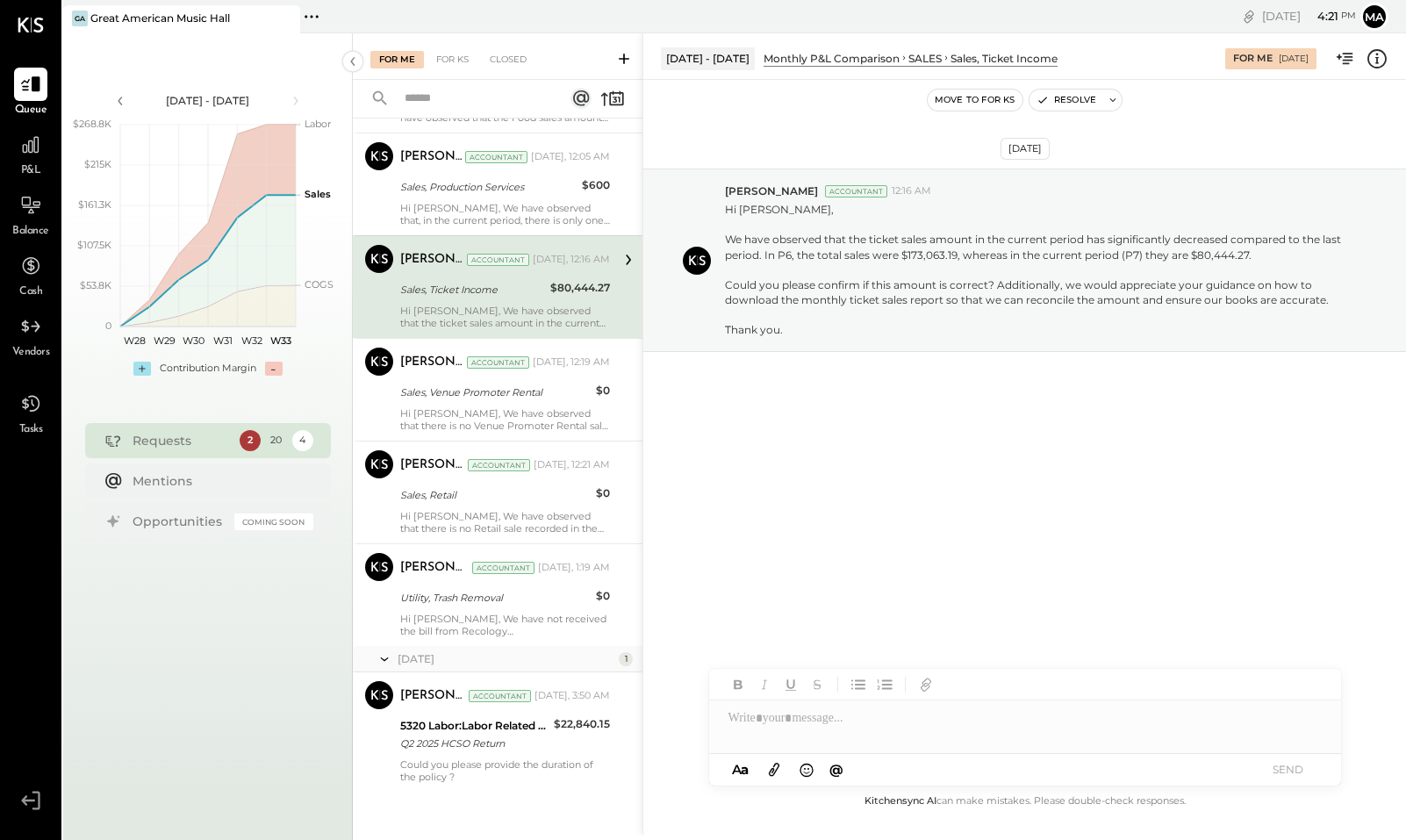
scroll to position [1696, 0]
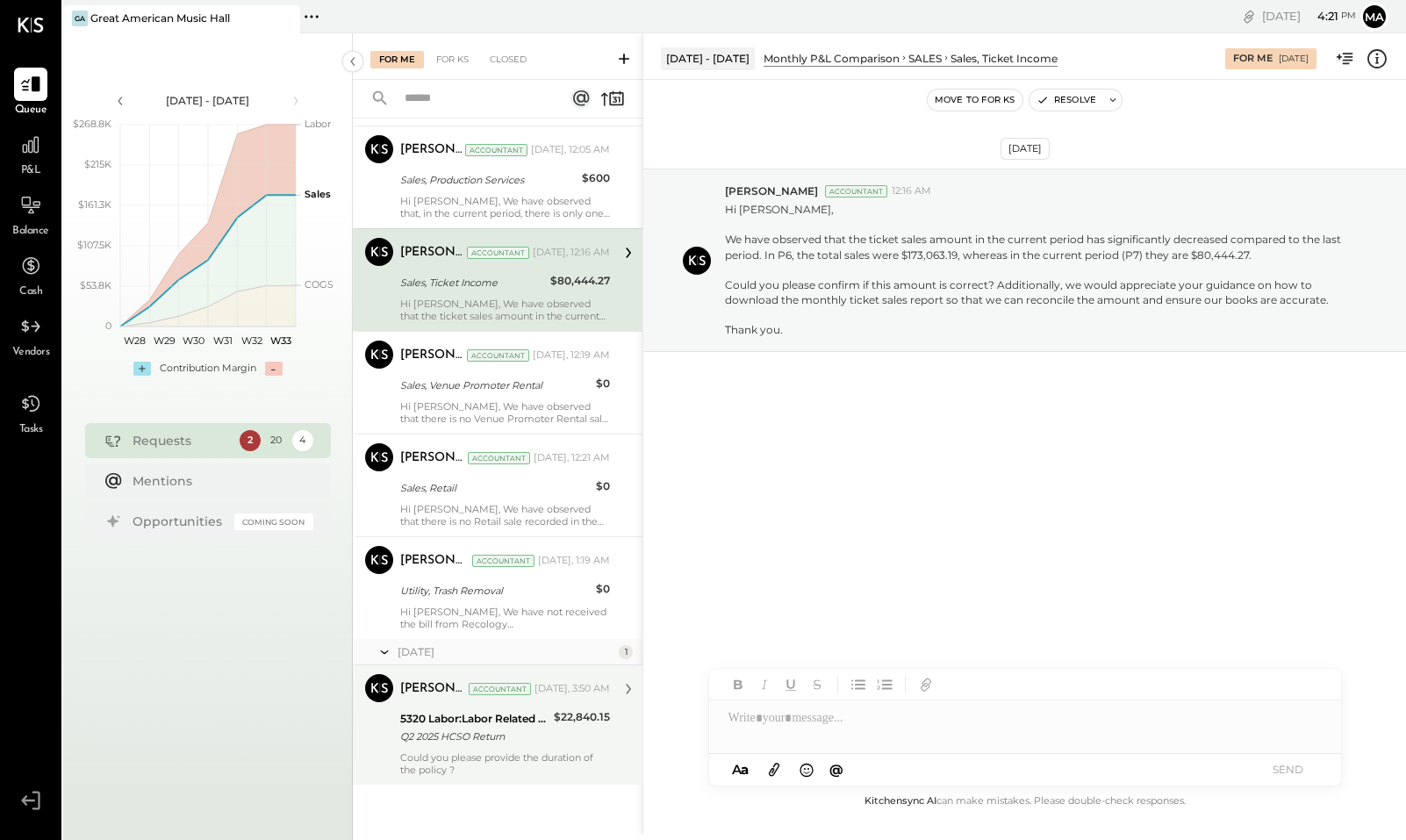
click at [501, 772] on div "Could you please provide the duration of the policy ?" at bounding box center [504, 763] width 210 height 24
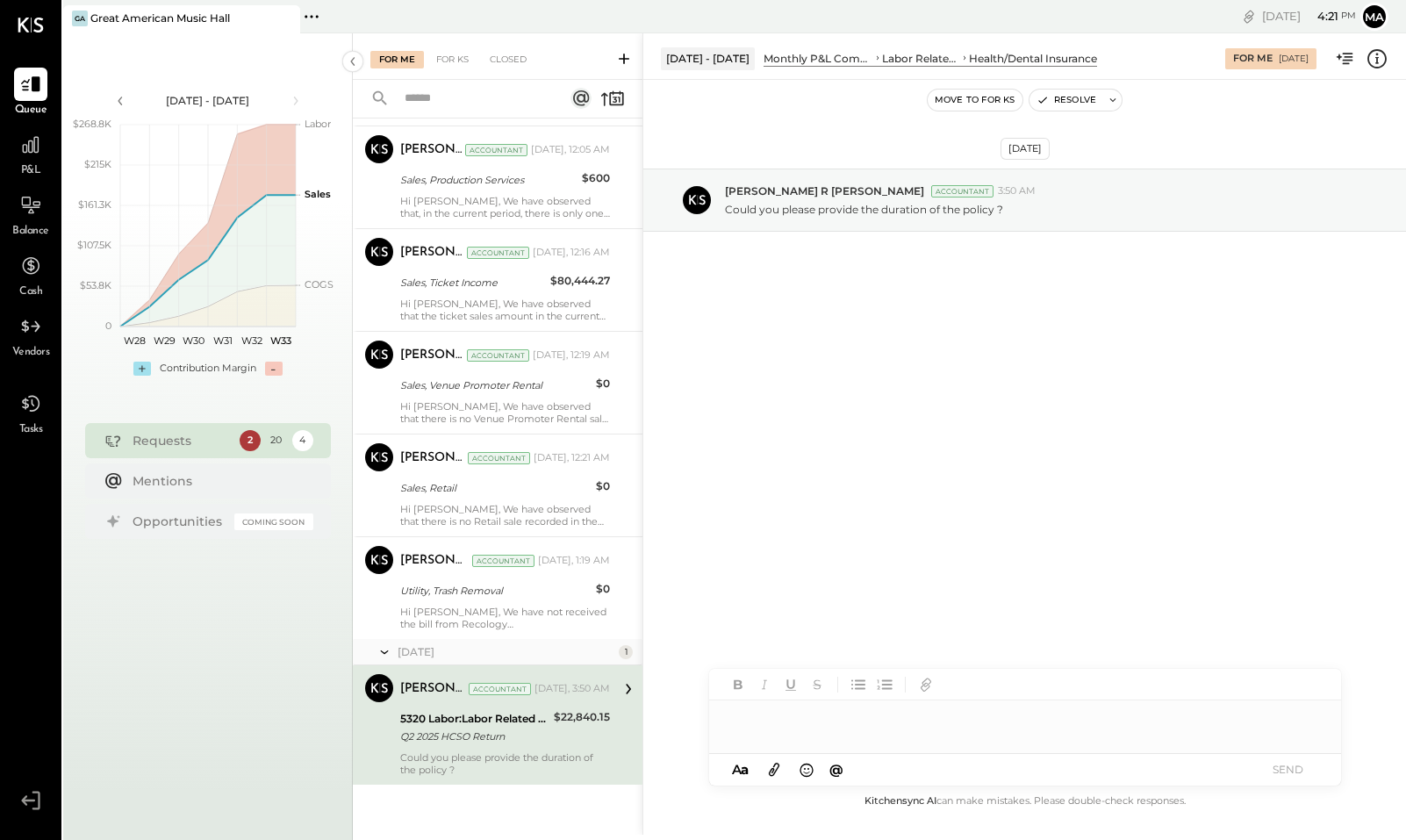
click at [752, 723] on div at bounding box center [1025, 718] width 632 height 35
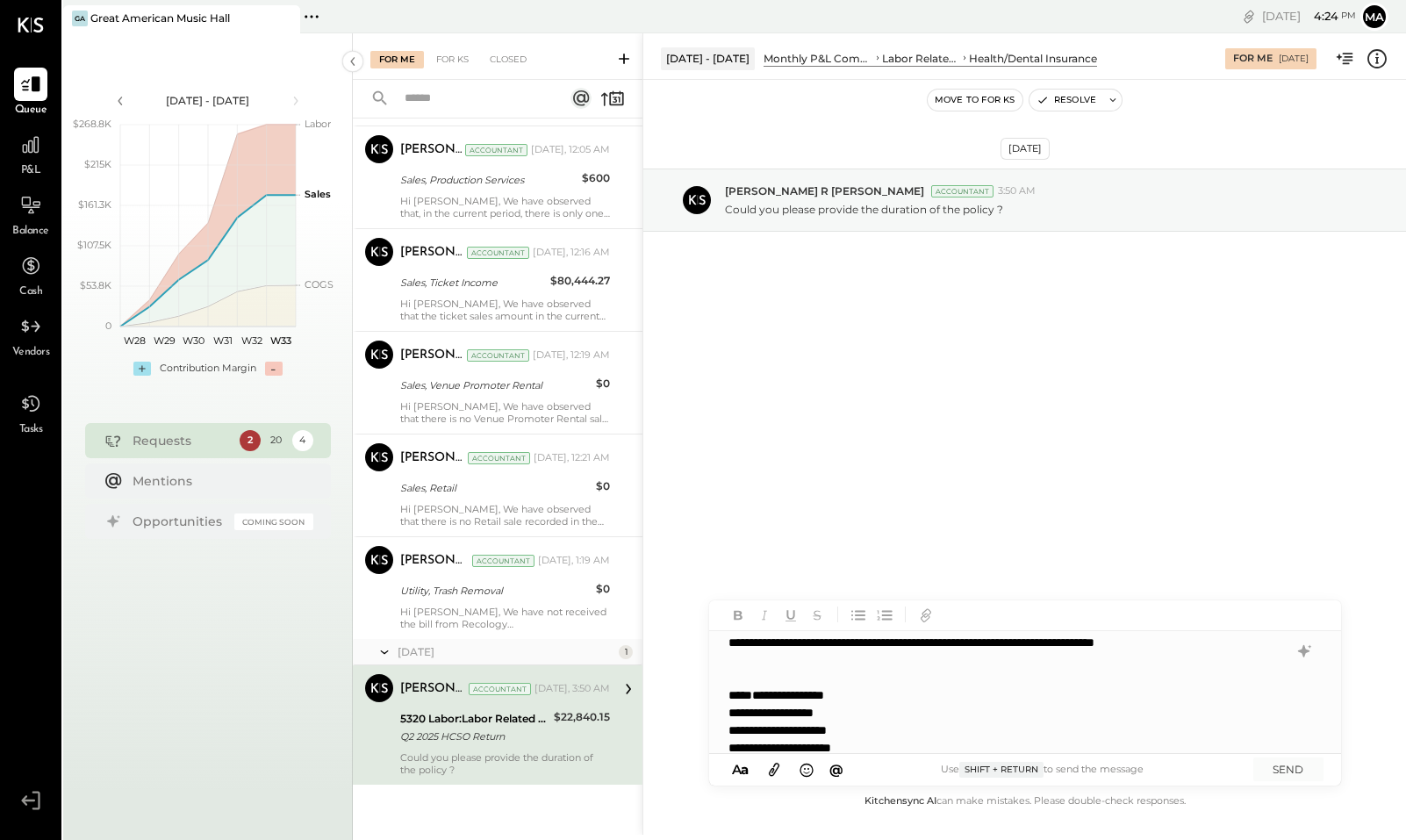
click at [743, 692] on div "**********" at bounding box center [994, 739] width 534 height 105
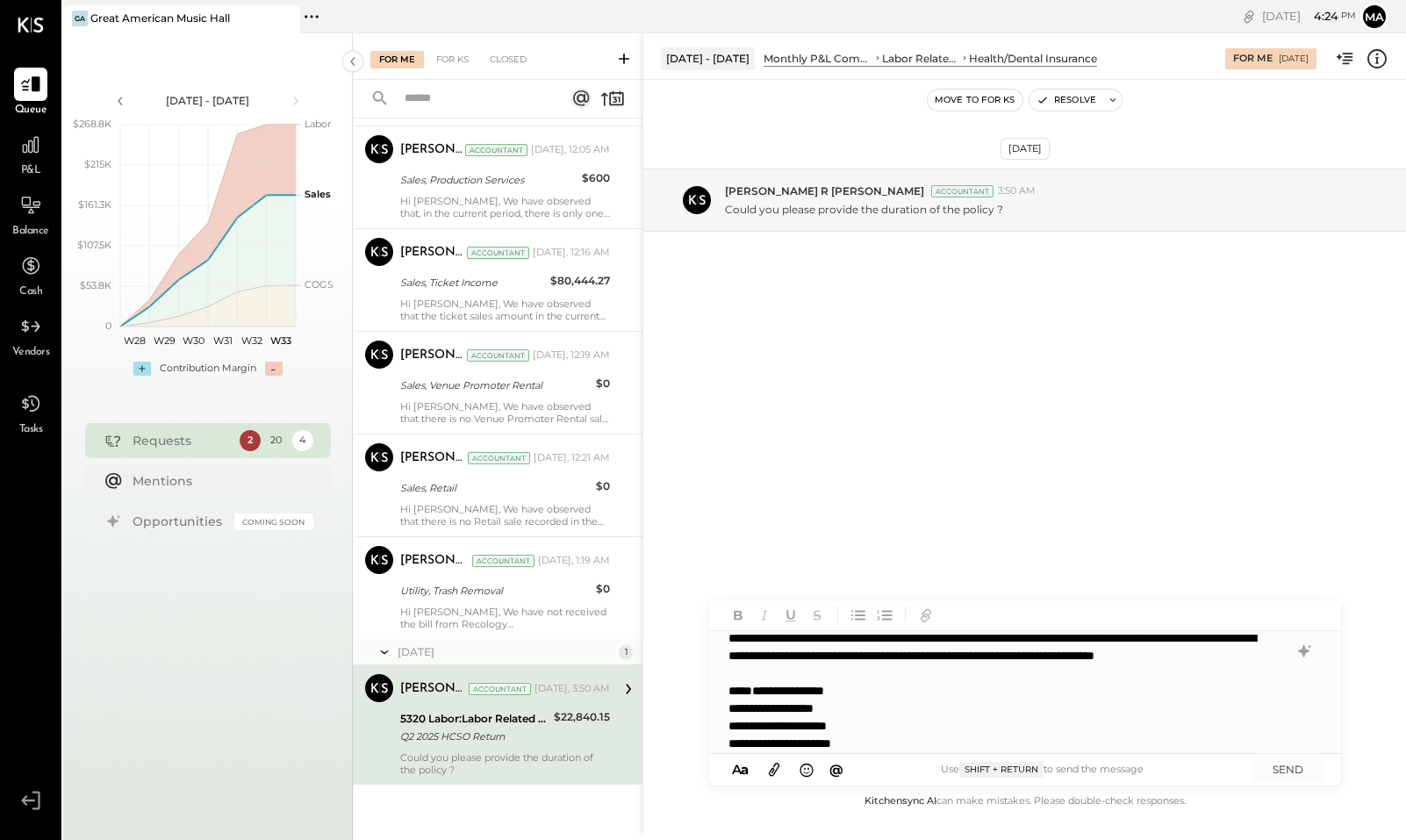
scroll to position [48, 0]
click at [972, 669] on div "**********" at bounding box center [994, 654] width 534 height 53
click at [1284, 762] on button "SEND" at bounding box center [1288, 769] width 70 height 23
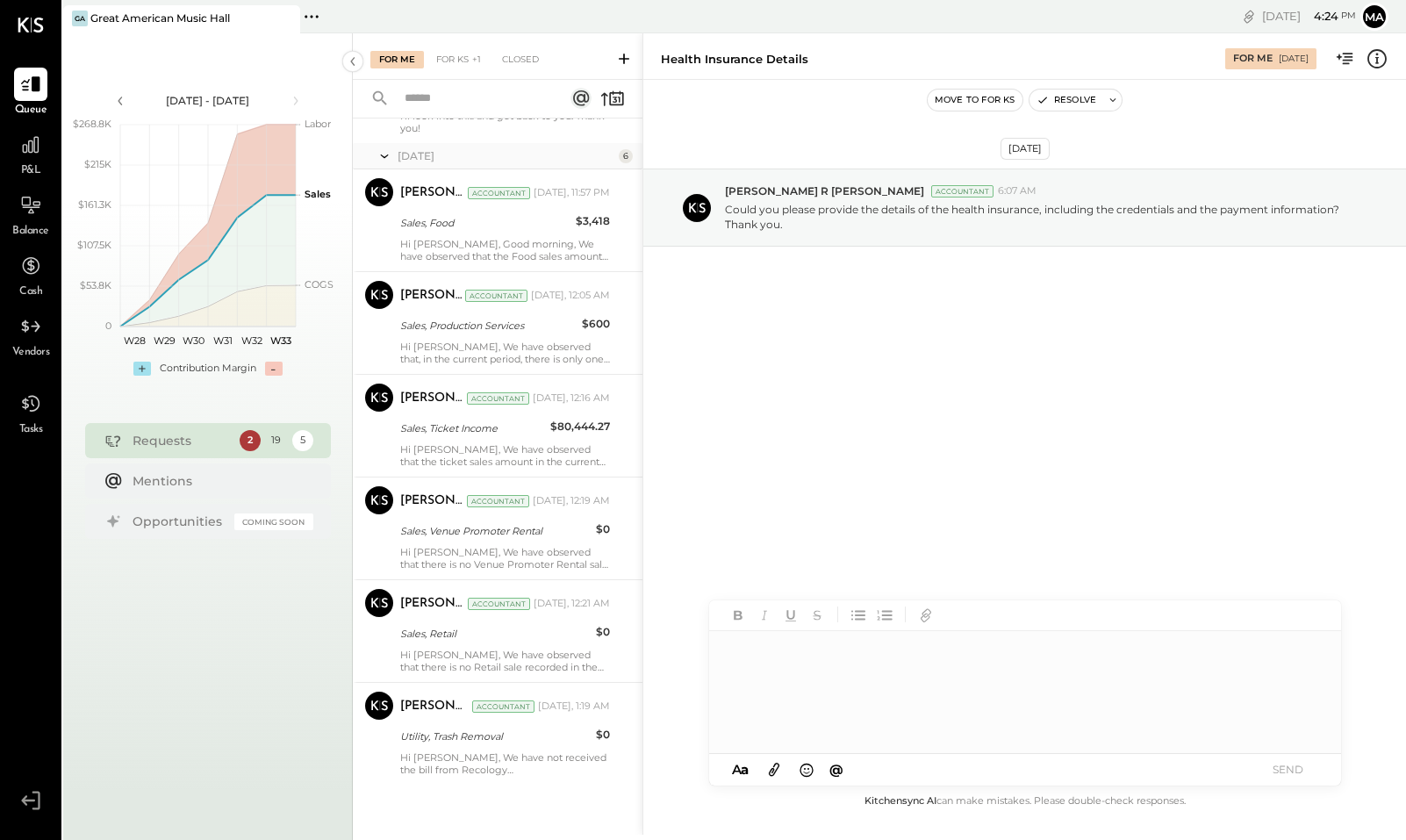
scroll to position [52, 0]
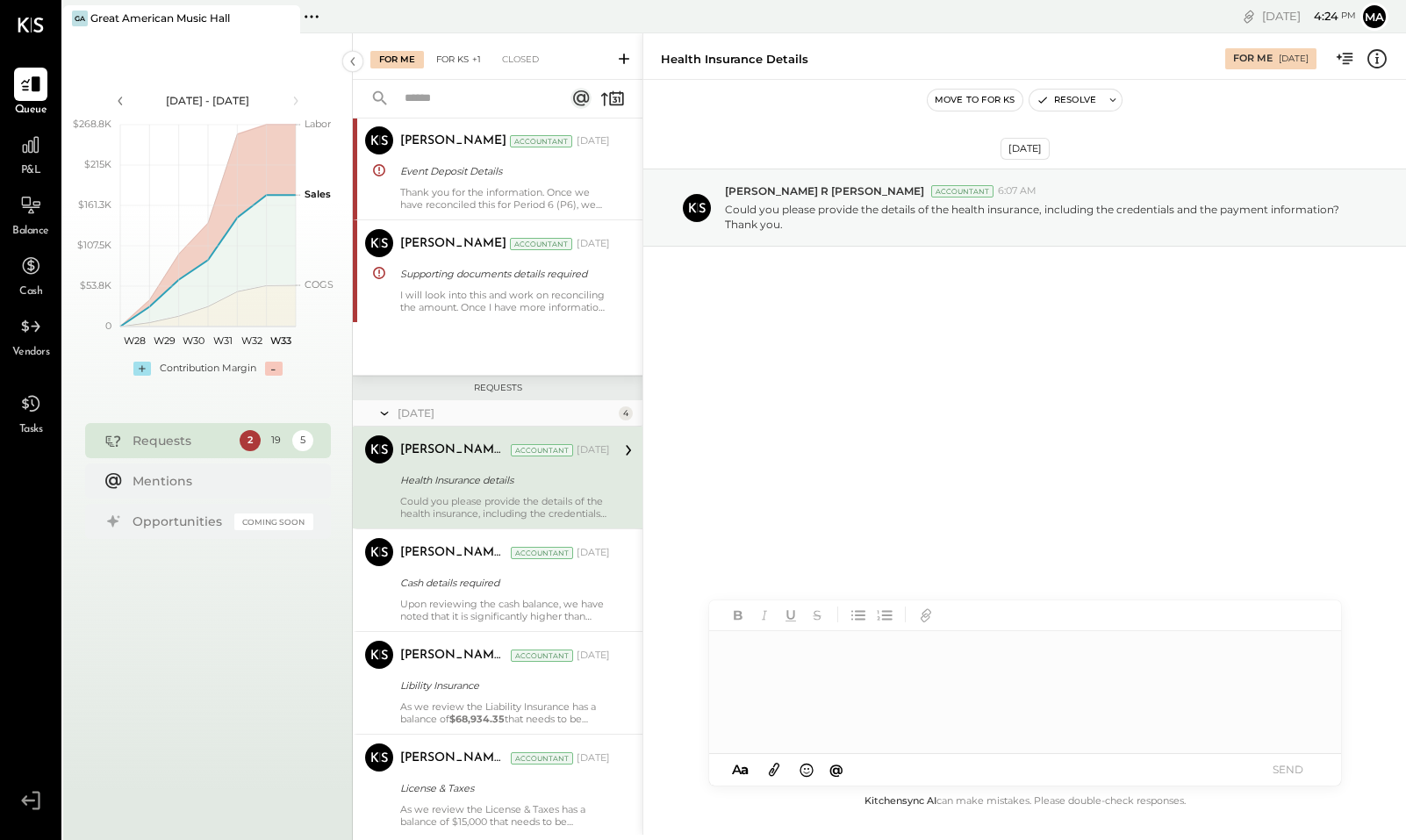
click at [460, 65] on div "For KS +1" at bounding box center [459, 60] width 62 height 18
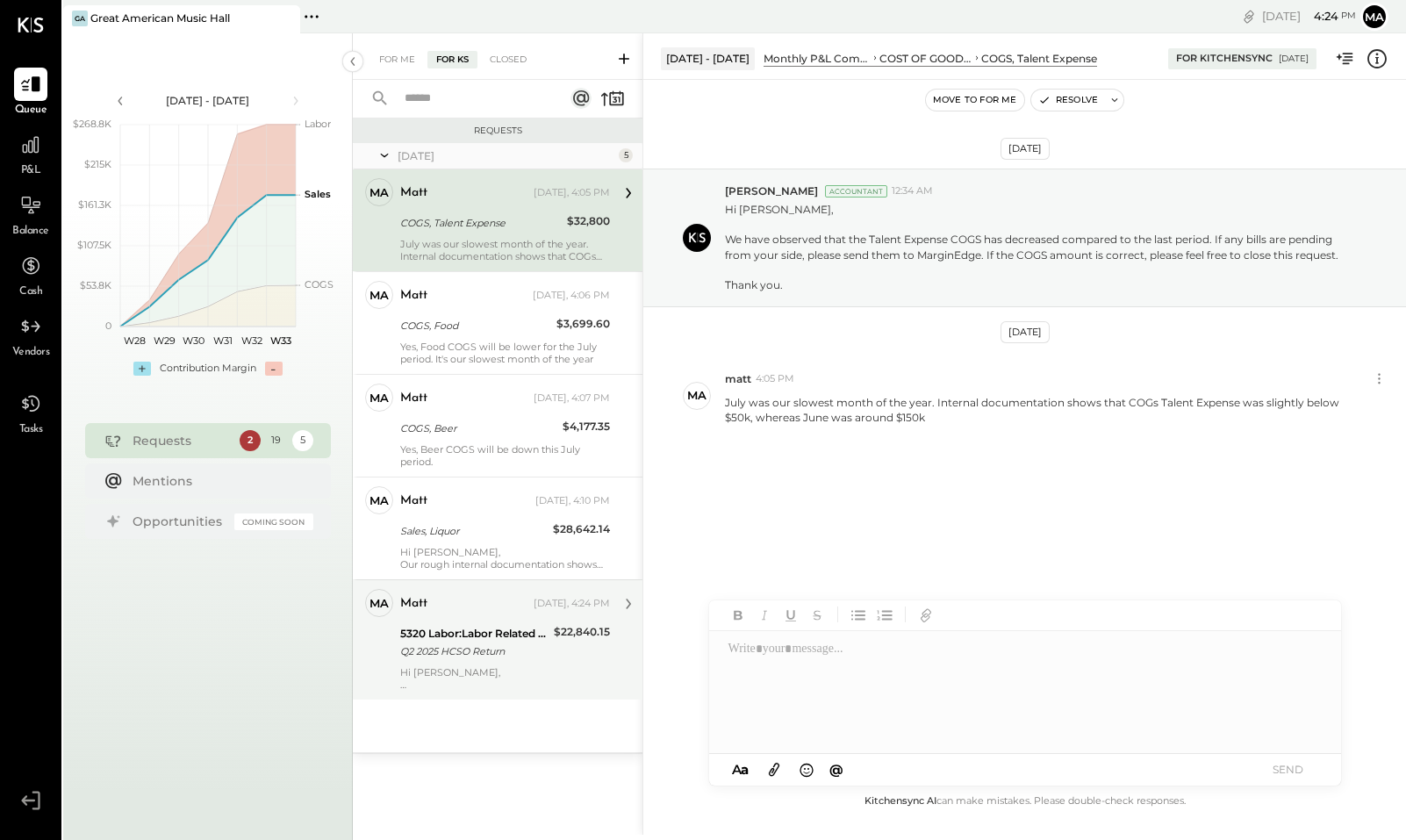
click at [473, 664] on div "matt [DATE], 4:24 PM 5320 Labor:Labor Related Expenses:Health/Dental Insurance …" at bounding box center [504, 639] width 210 height 101
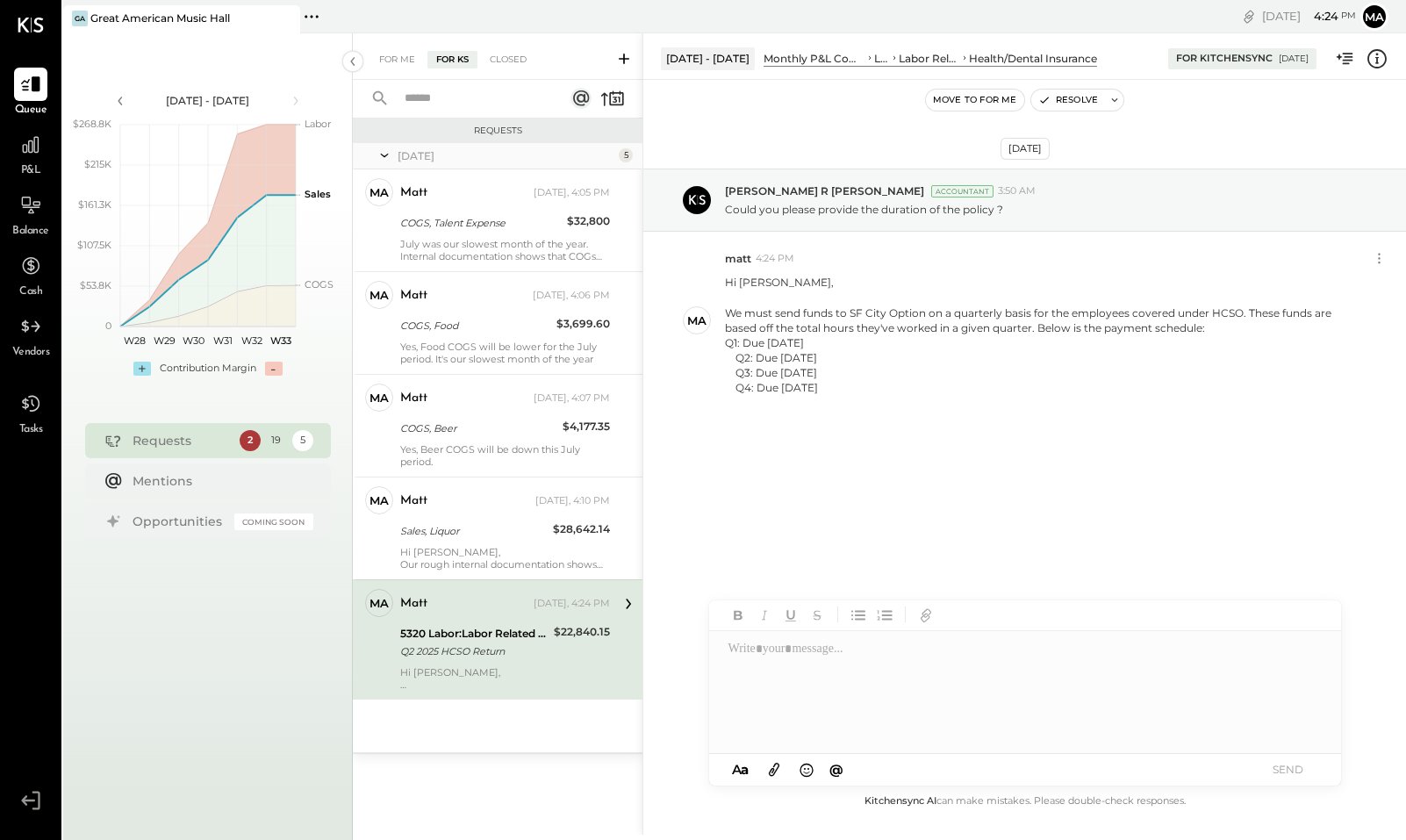
click at [811, 690] on div at bounding box center [1019, 693] width 619 height 123
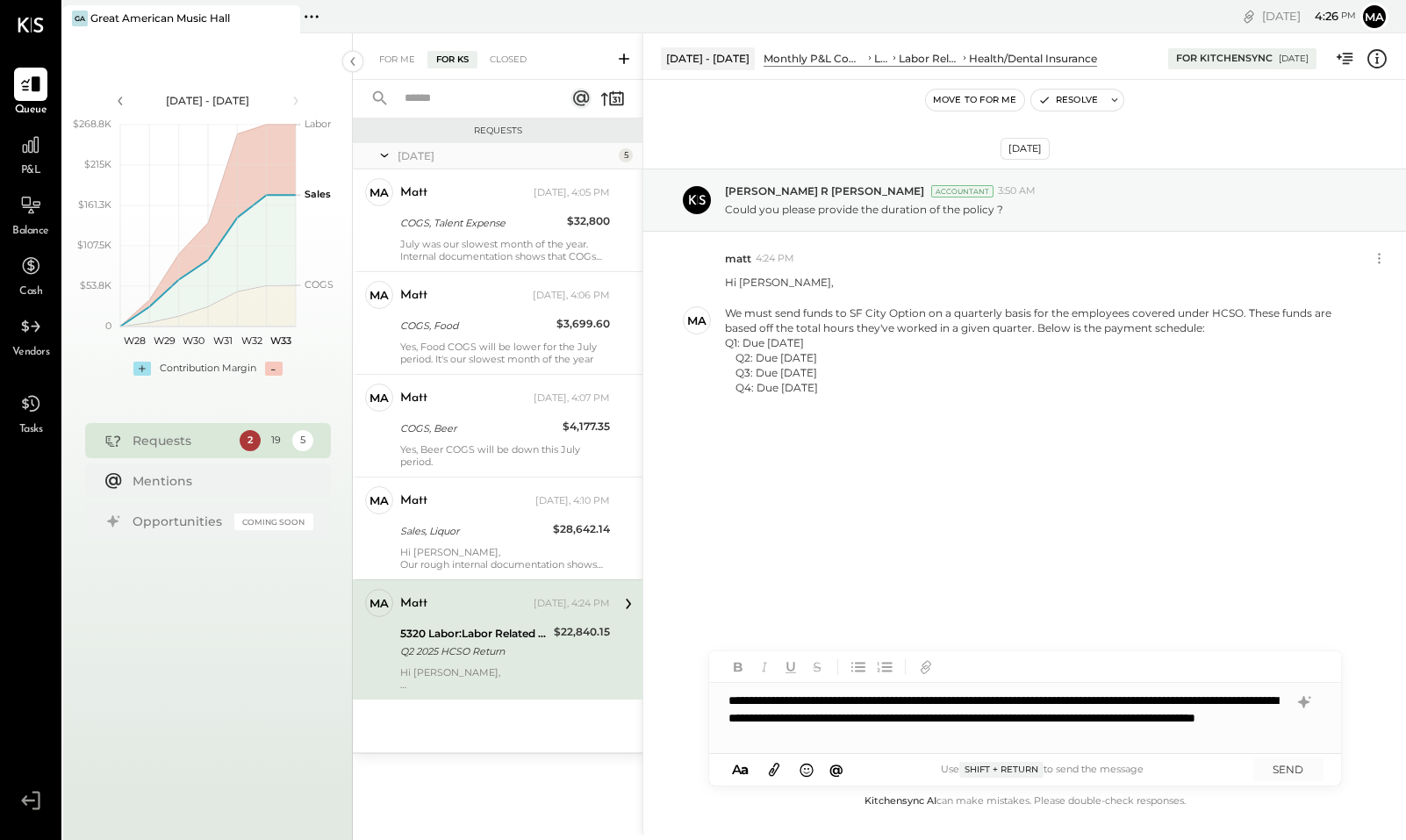
click at [1094, 714] on div "**********" at bounding box center [1025, 718] width 632 height 70
click at [1095, 714] on div "**********" at bounding box center [1025, 718] width 632 height 70
click at [1282, 761] on button "SEND" at bounding box center [1288, 769] width 70 height 23
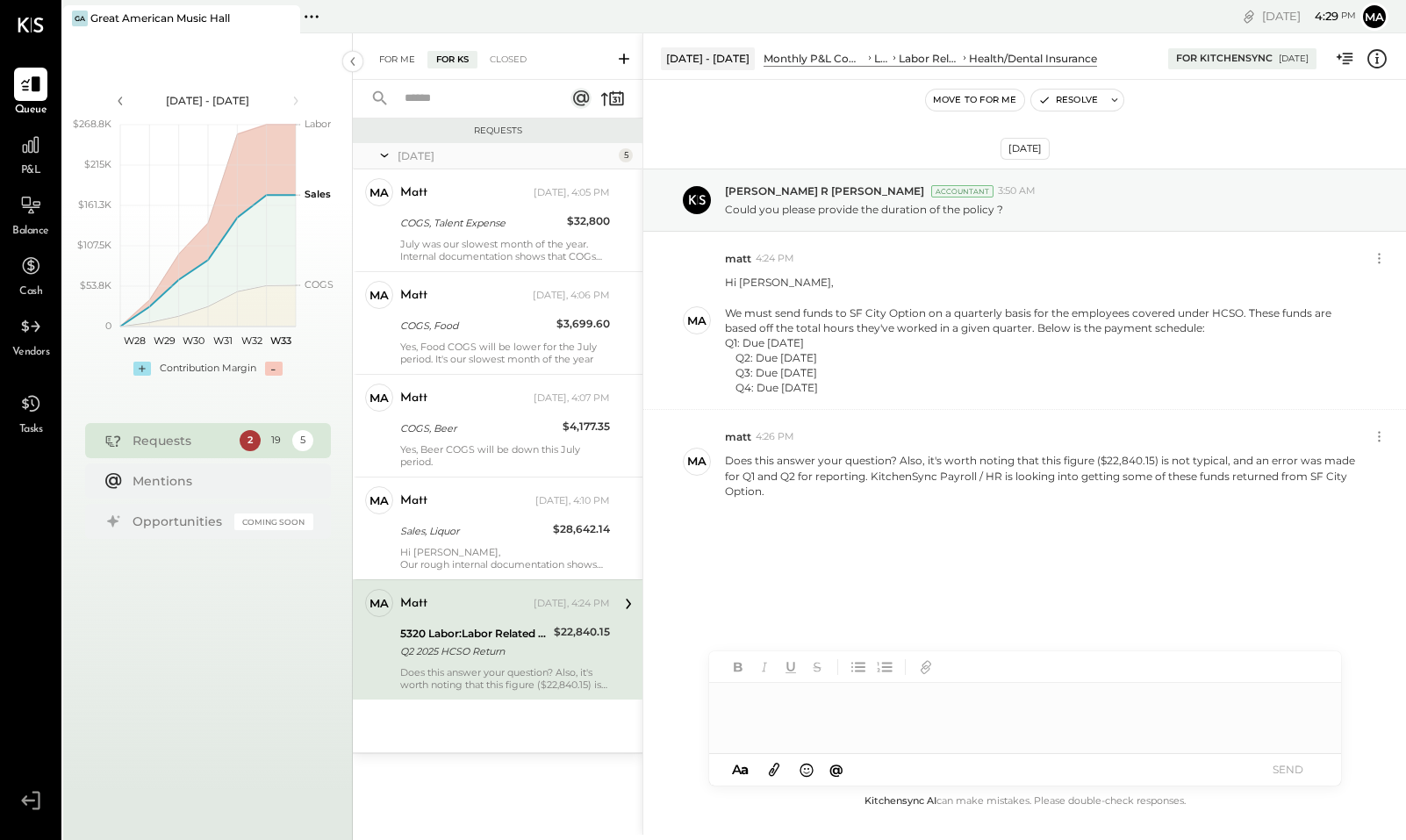
click at [406, 64] on div "For Me" at bounding box center [397, 60] width 54 height 18
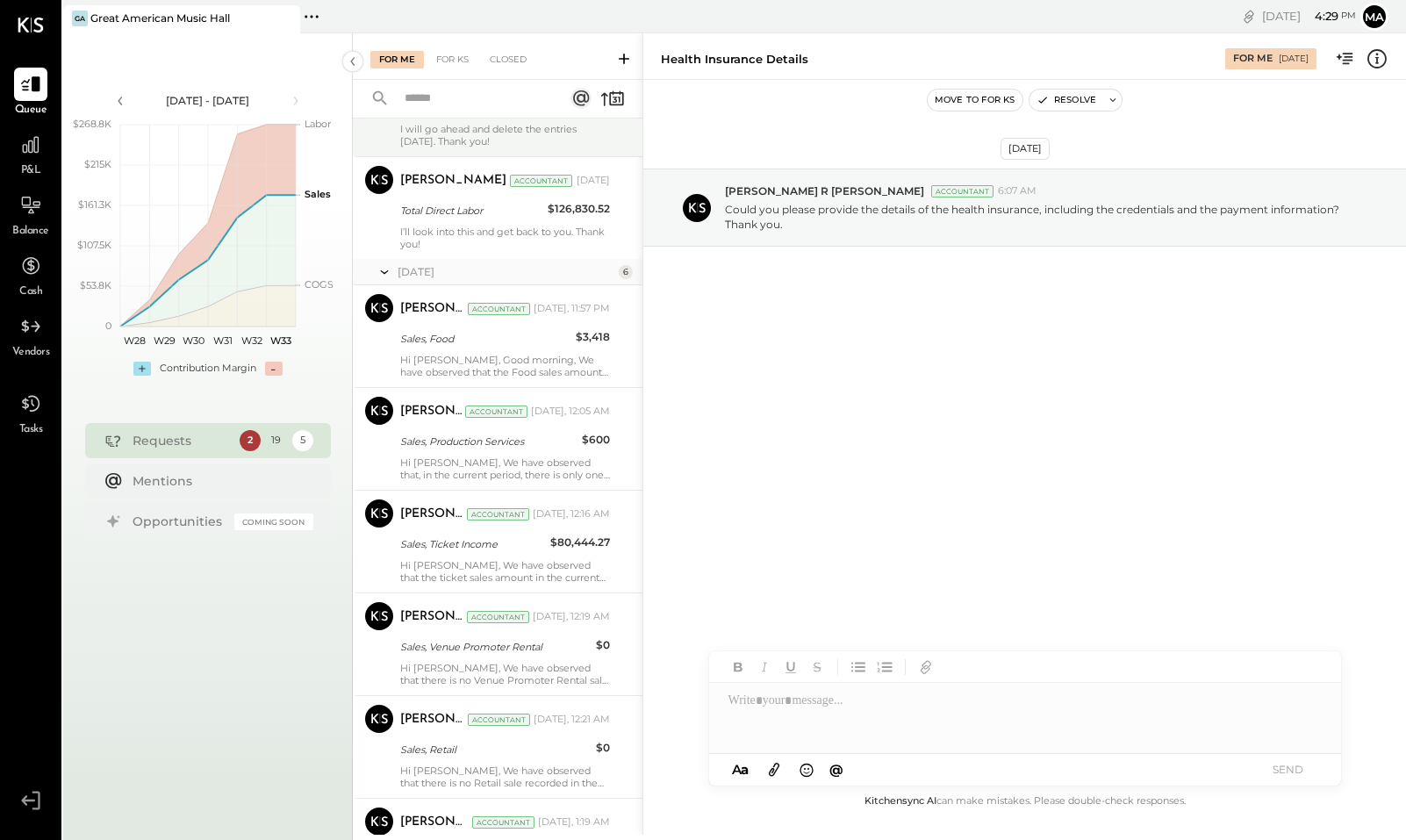
scroll to position [1549, 0]
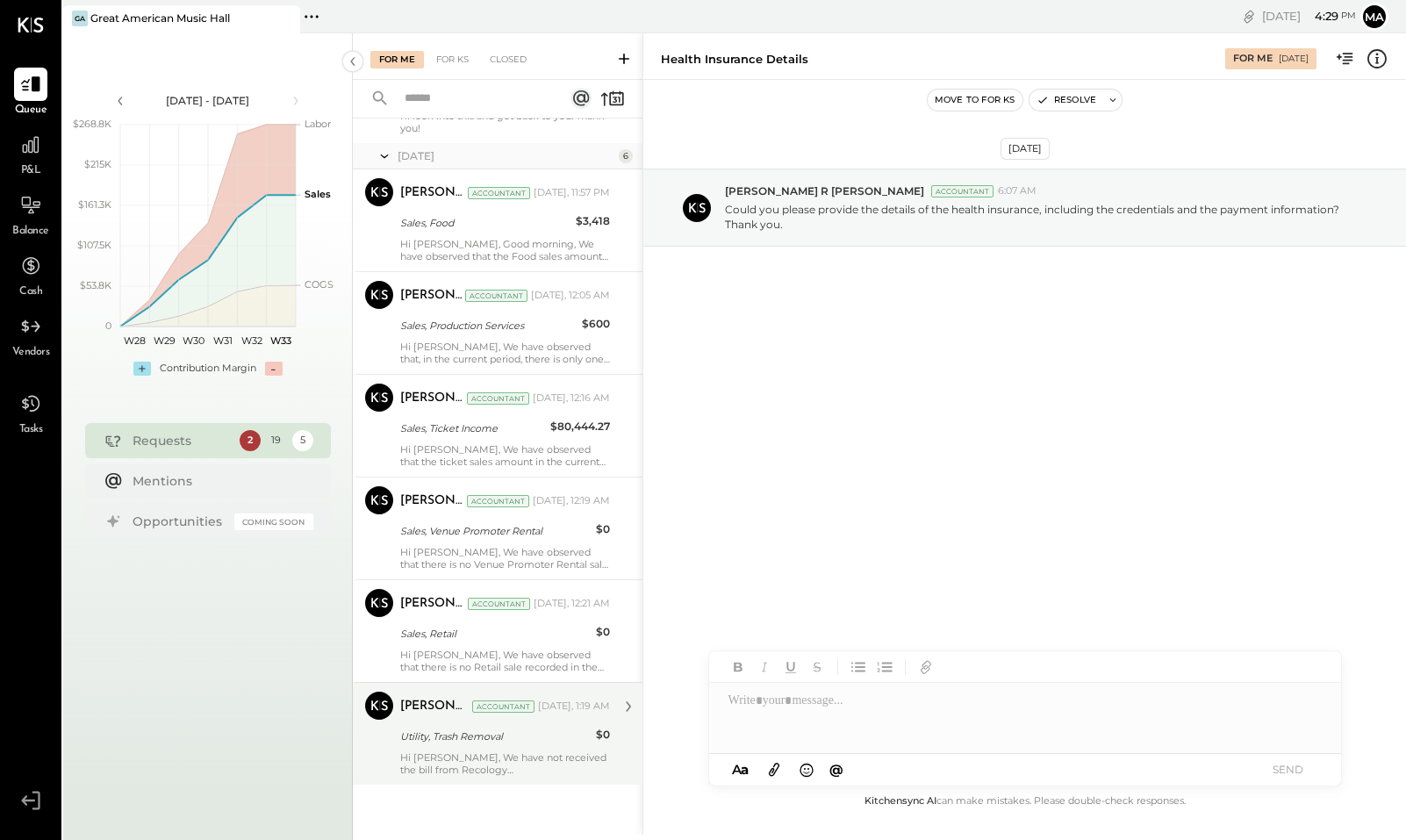
click at [514, 772] on div "Hi [PERSON_NAME], We have not received the bill from Recology [GEOGRAPHIC_DATA]…" at bounding box center [504, 763] width 210 height 24
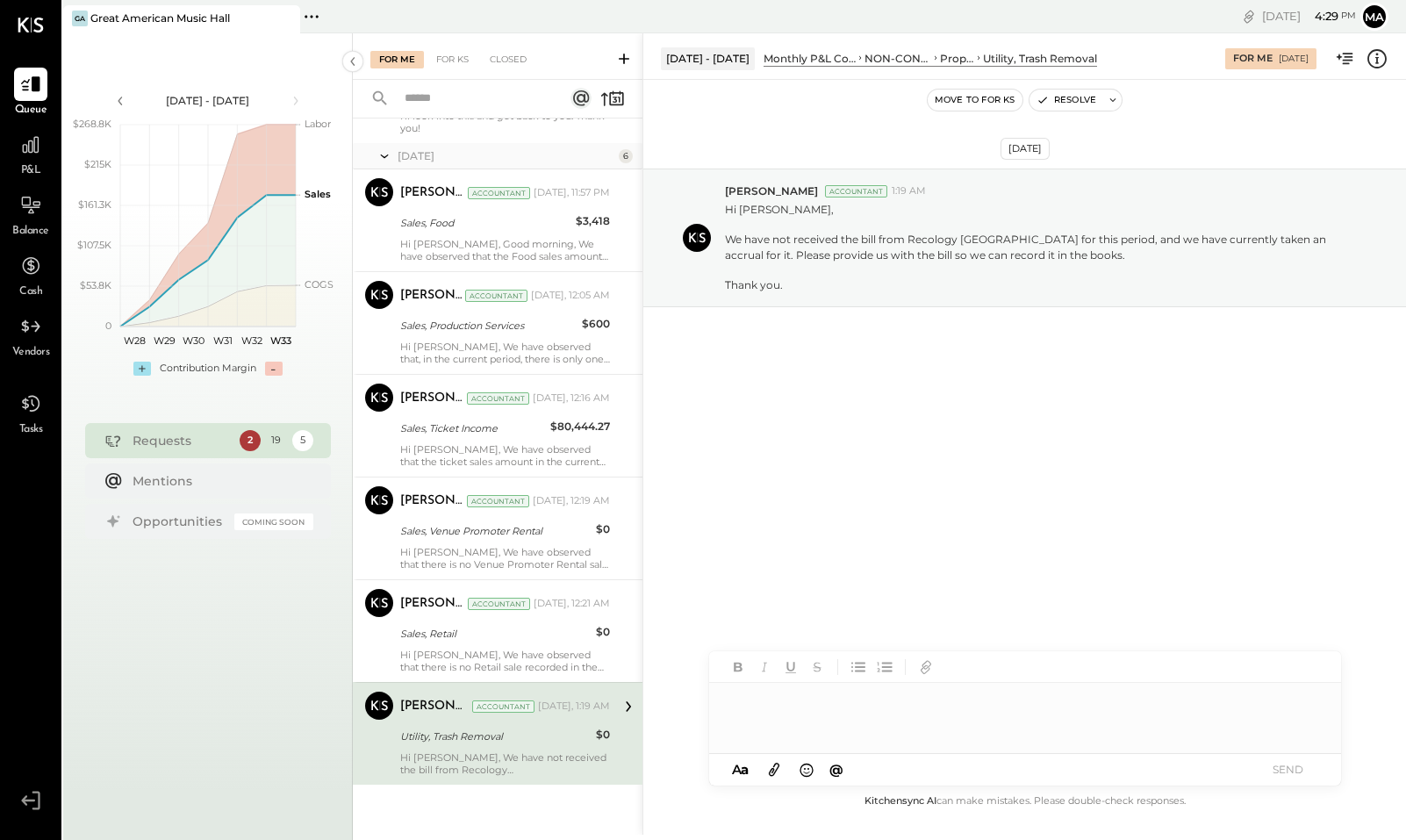
click at [760, 723] on div at bounding box center [1025, 718] width 632 height 70
drag, startPoint x: 909, startPoint y: 237, endPoint x: 1023, endPoint y: 240, distance: 114.0
click at [1023, 240] on p "Hi [PERSON_NAME], We have not received the bill from Recology [GEOGRAPHIC_DATA]…" at bounding box center [1041, 247] width 633 height 91
copy p "Recology [GEOGRAPHIC_DATA]"
